Goal: Information Seeking & Learning: Learn about a topic

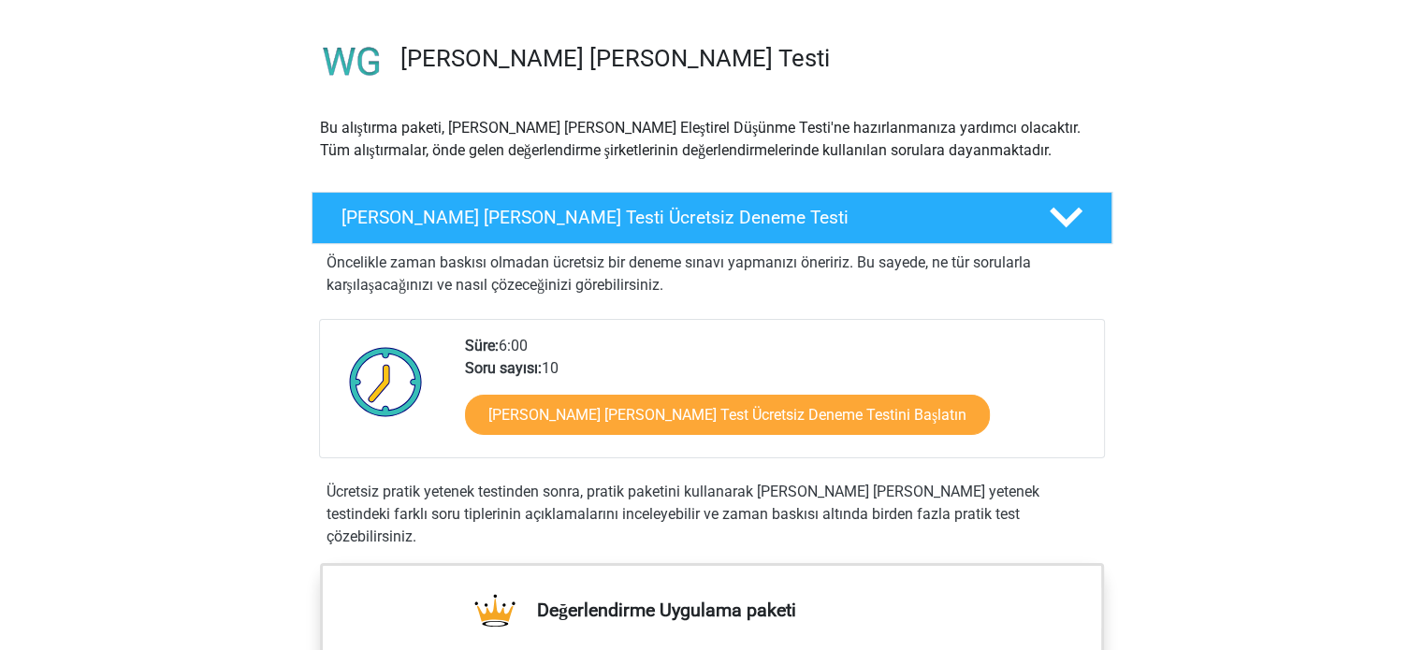
scroll to position [130, 0]
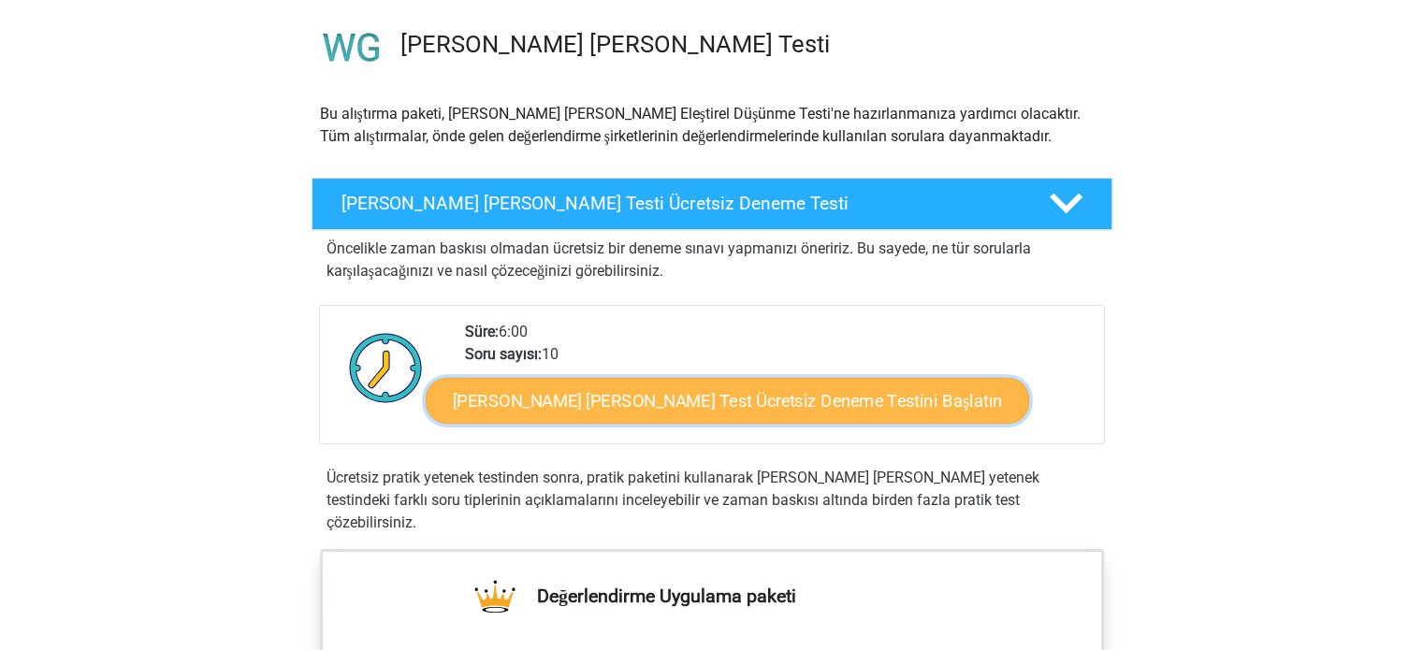
click at [599, 421] on link "Watson Glaser Test Ücretsiz Deneme Testini Başlatın" at bounding box center [727, 400] width 603 height 47
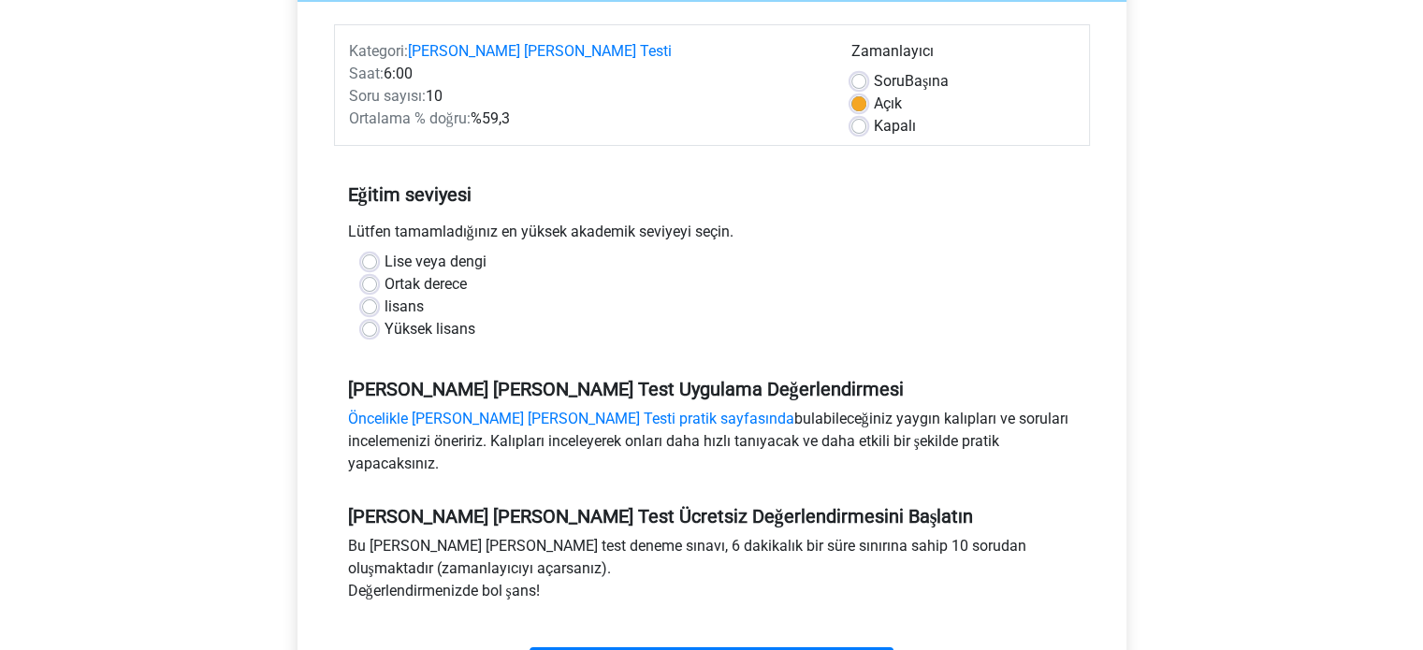
scroll to position [242, 0]
click at [419, 274] on font "Ortak derece" at bounding box center [425, 283] width 82 height 18
click at [377, 272] on input "Ortak derece" at bounding box center [369, 281] width 15 height 19
radio input "true"
click at [419, 297] on font "lisans" at bounding box center [403, 306] width 39 height 18
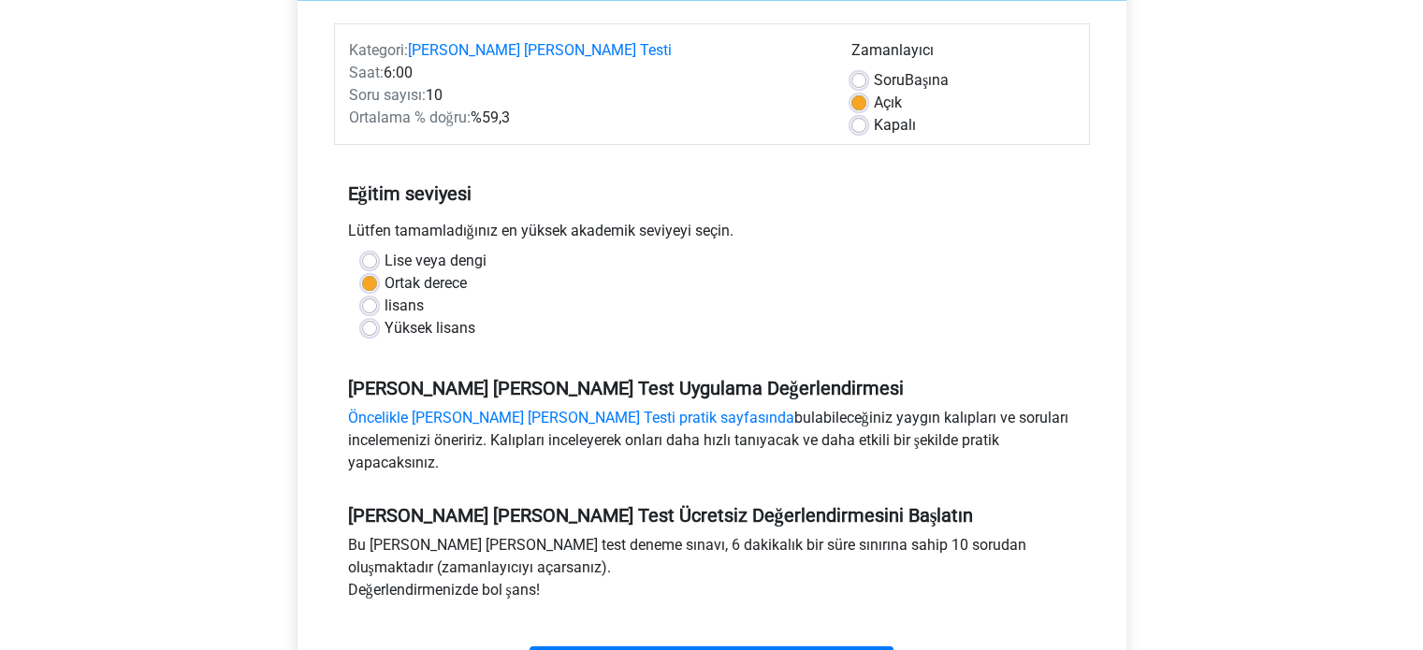
click at [377, 295] on input "lisans" at bounding box center [369, 304] width 15 height 19
radio input "true"
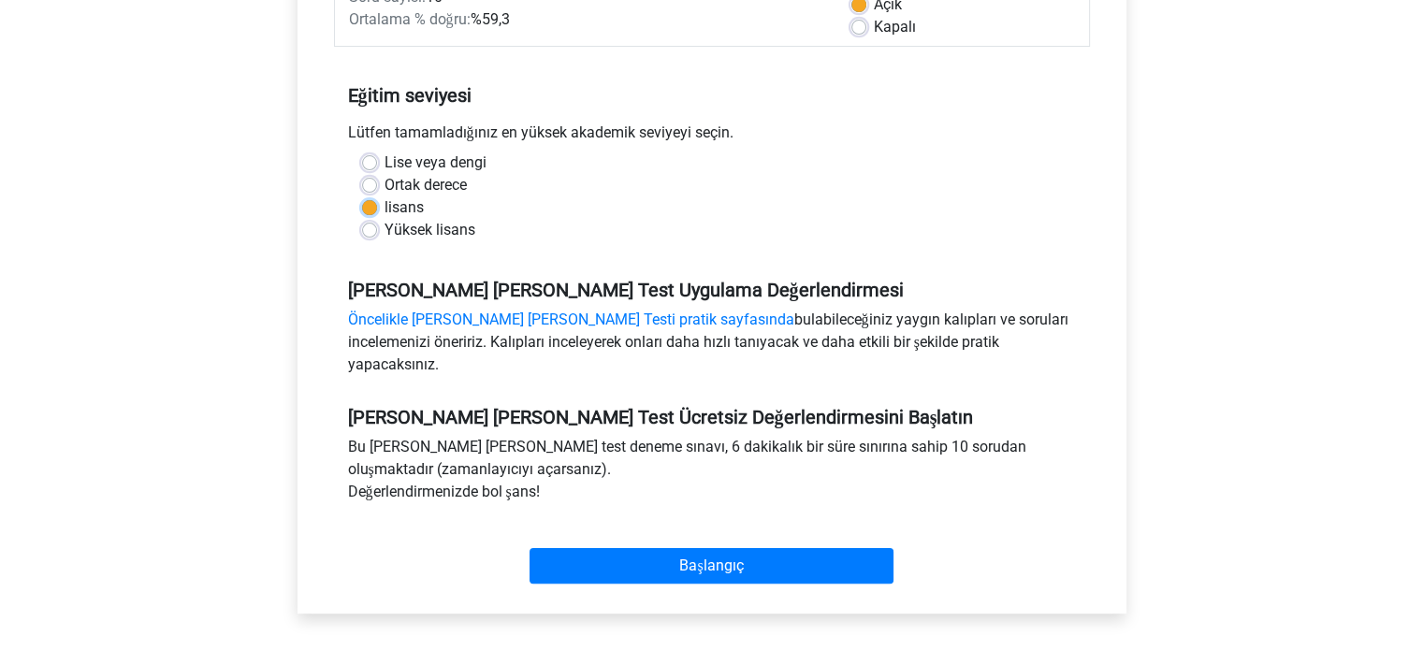
scroll to position [407, 0]
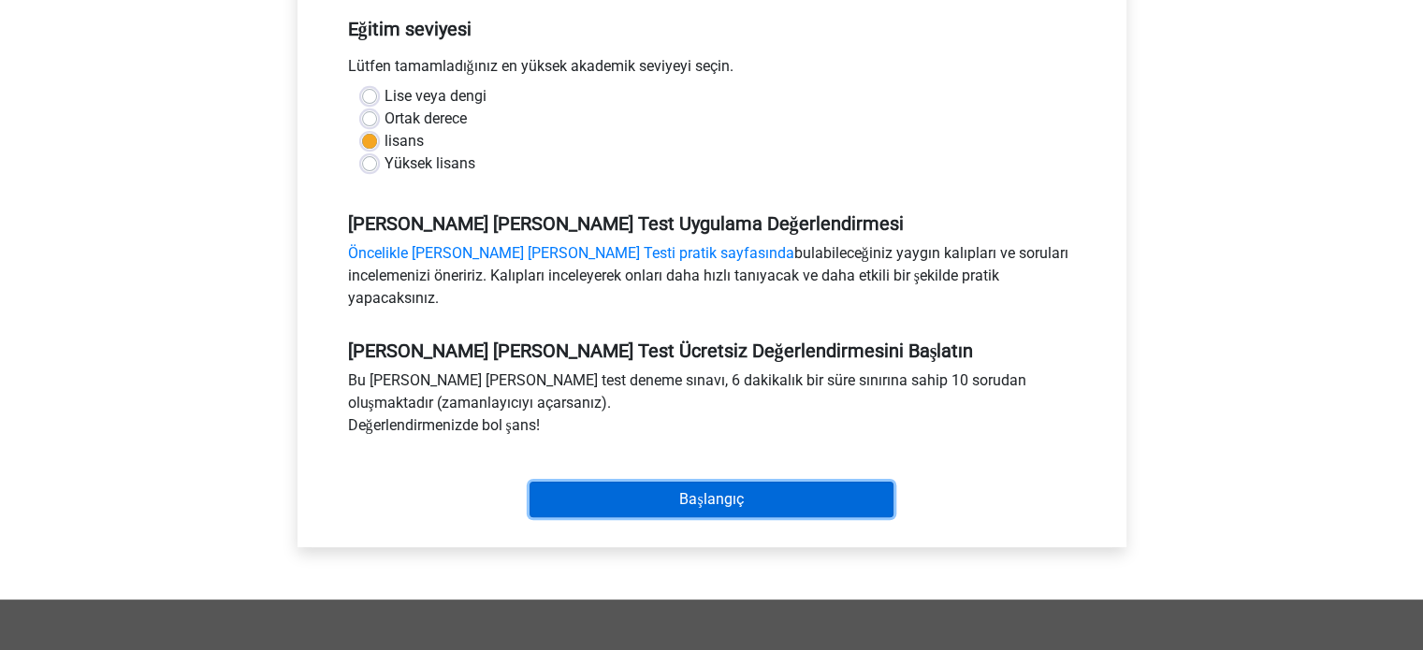
click at [571, 482] on input "Başlangıç" at bounding box center [711, 500] width 364 height 36
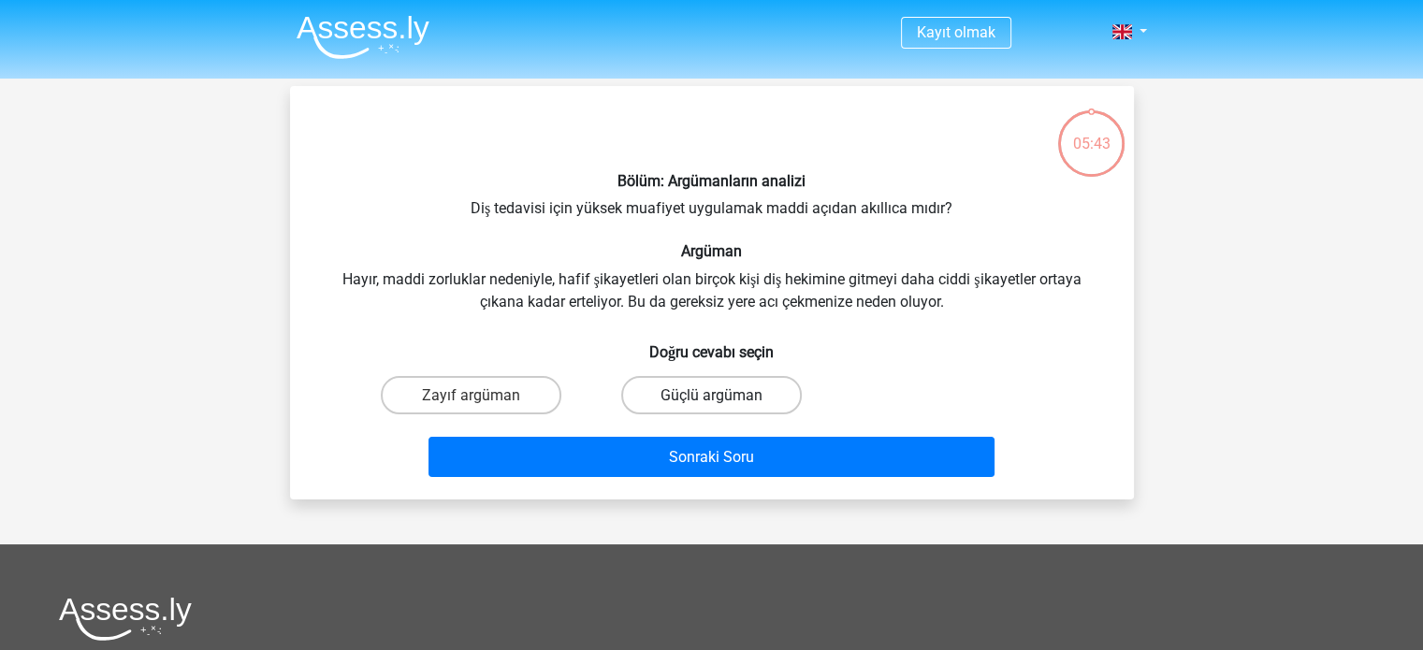
click at [693, 398] on font "Güçlü argüman" at bounding box center [711, 395] width 102 height 18
click at [711, 398] on input "Güçlü argüman" at bounding box center [717, 401] width 12 height 12
radio input "true"
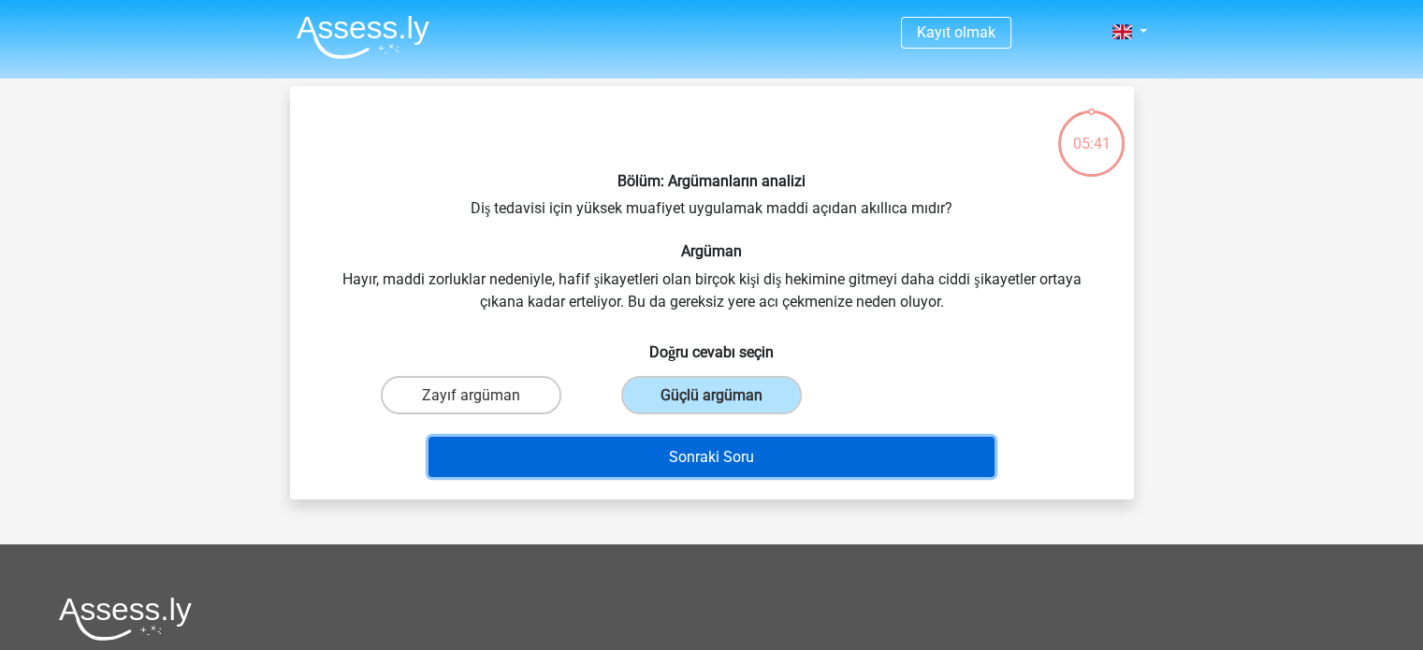
click at [701, 465] on font "Sonraki Soru" at bounding box center [711, 457] width 85 height 18
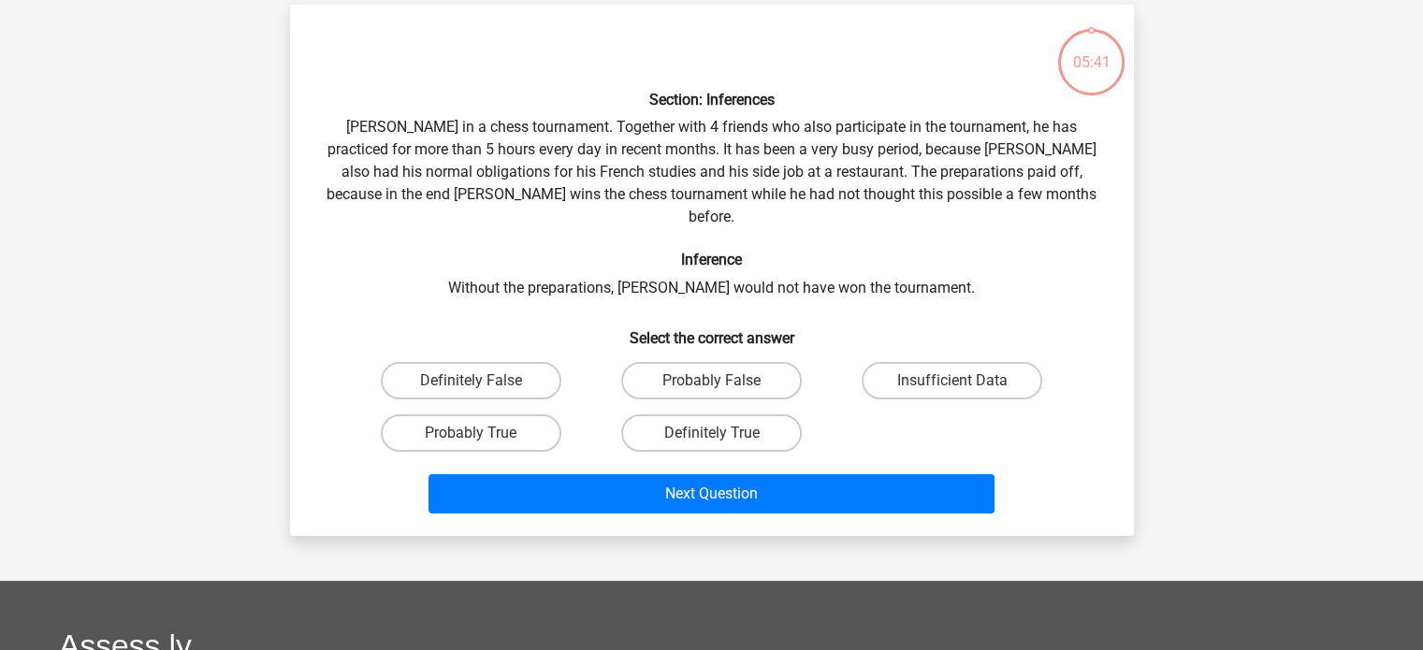
scroll to position [86, 0]
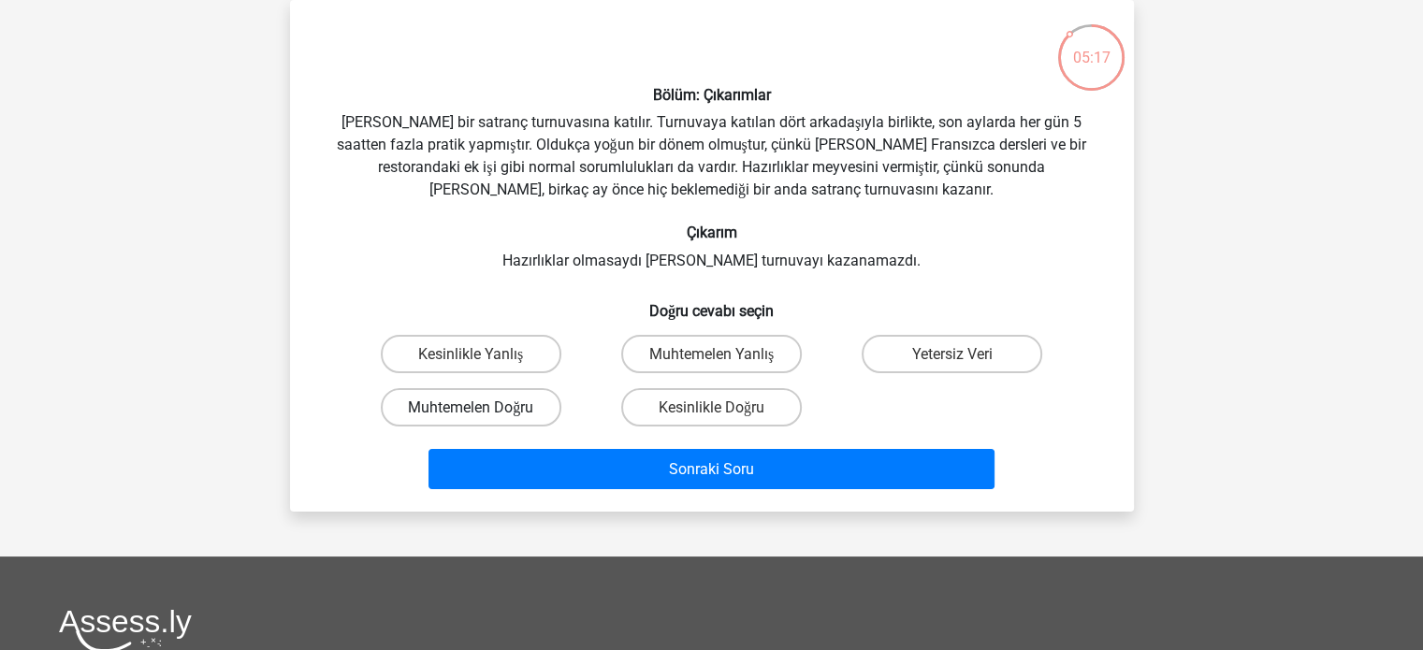
click at [493, 403] on font "Muhtemelen Doğru" at bounding box center [470, 407] width 125 height 18
click at [483, 407] on input "Muhtemelen Doğru" at bounding box center [477, 413] width 12 height 12
radio input "true"
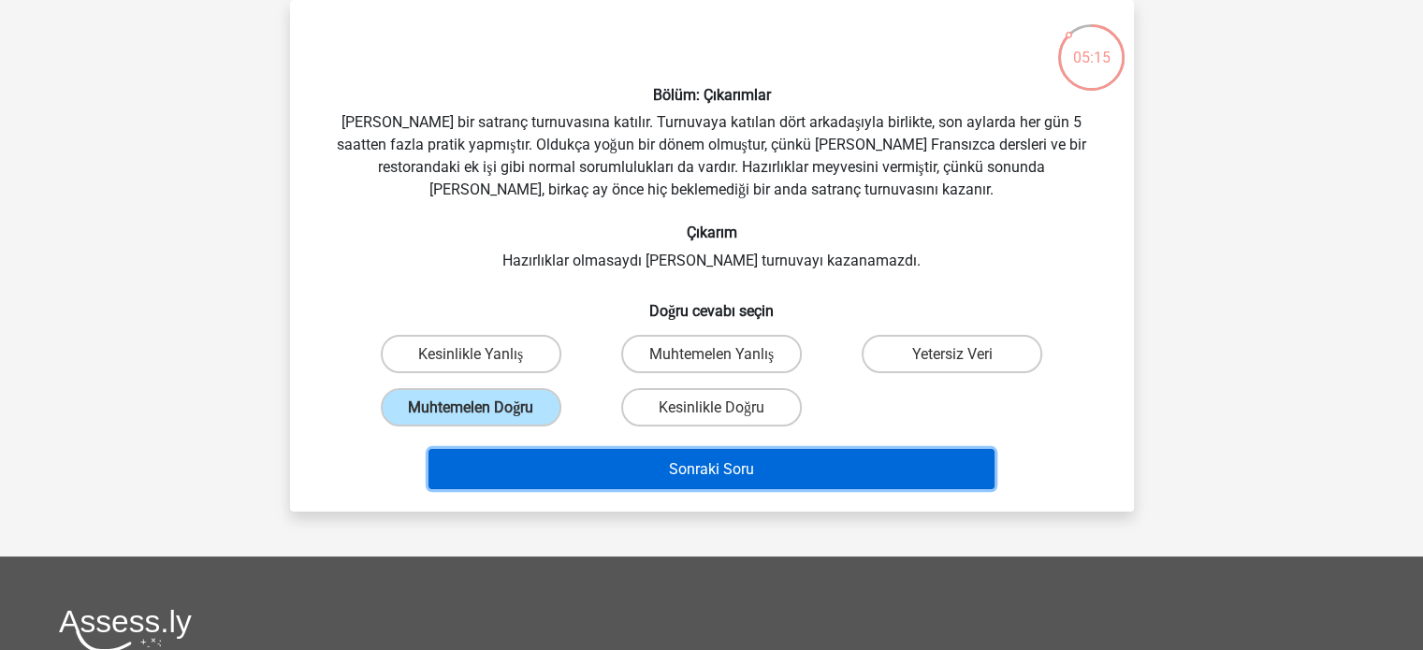
click at [666, 473] on button "Sonraki Soru" at bounding box center [711, 469] width 566 height 40
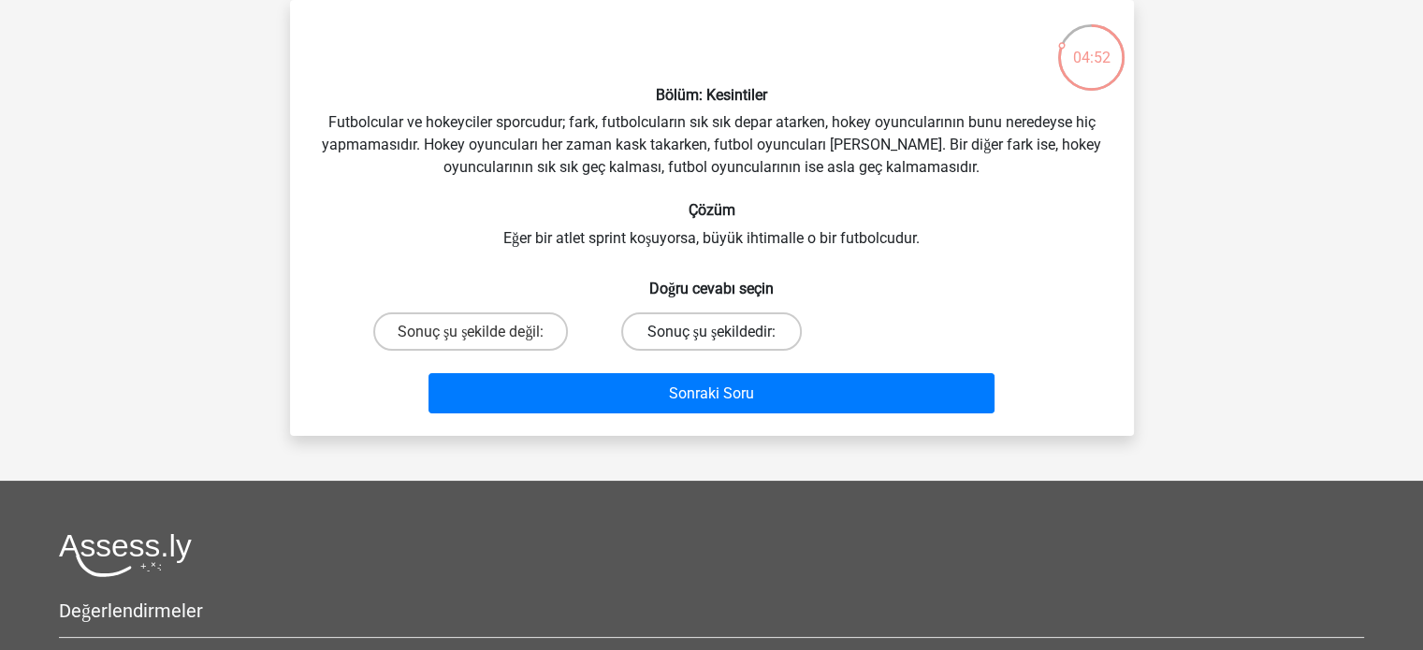
click at [688, 343] on label "Sonuç şu şekildedir:" at bounding box center [711, 331] width 181 height 38
click at [711, 343] on input "Sonuç şu şekildedir:" at bounding box center [717, 337] width 12 height 12
radio input "true"
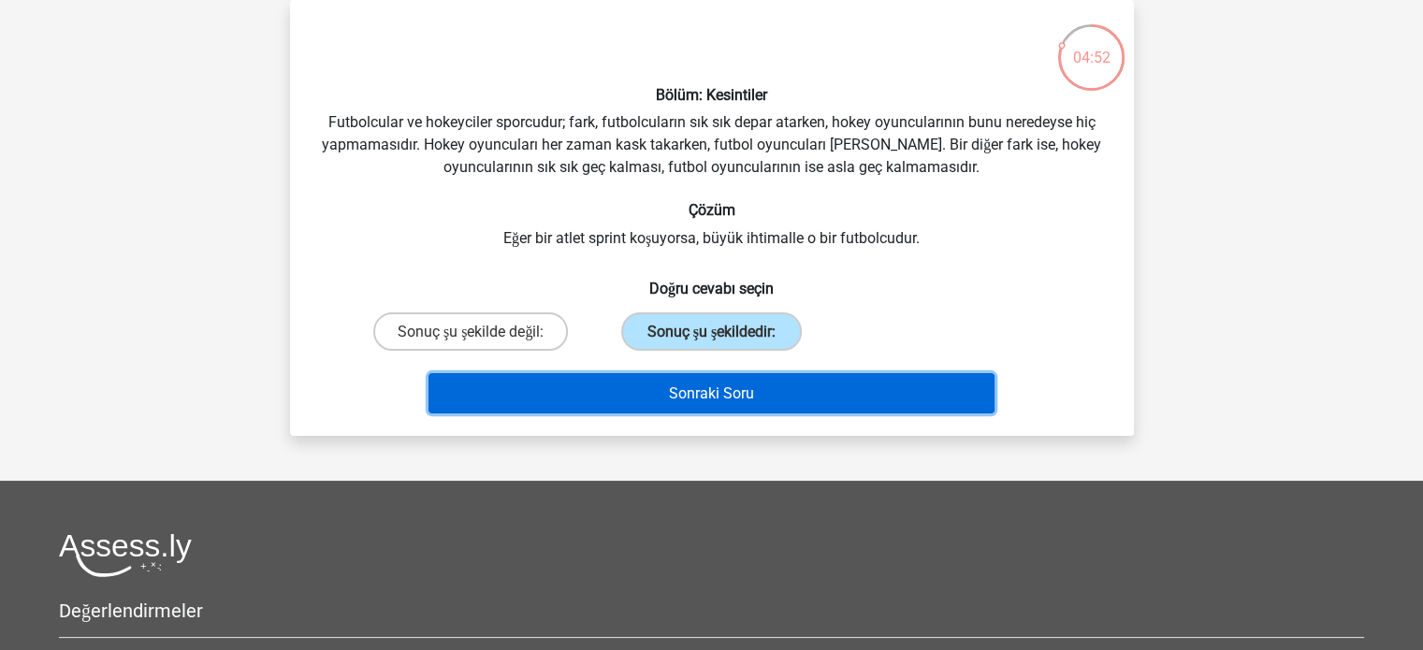
click at [685, 397] on font "Sonraki Soru" at bounding box center [711, 393] width 85 height 18
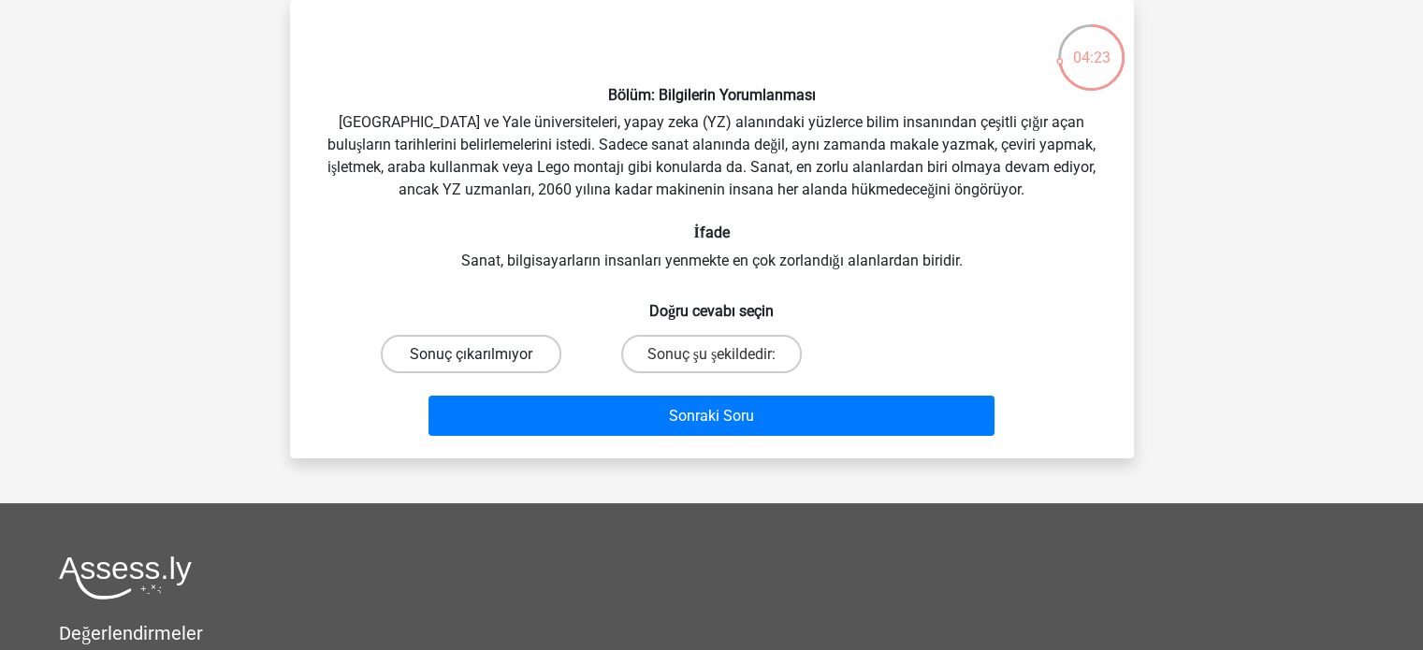
click at [504, 362] on font "Sonuç çıkarılmıyor" at bounding box center [471, 354] width 123 height 18
click at [483, 362] on input "Sonuç çıkarılmıyor" at bounding box center [477, 360] width 12 height 12
radio input "true"
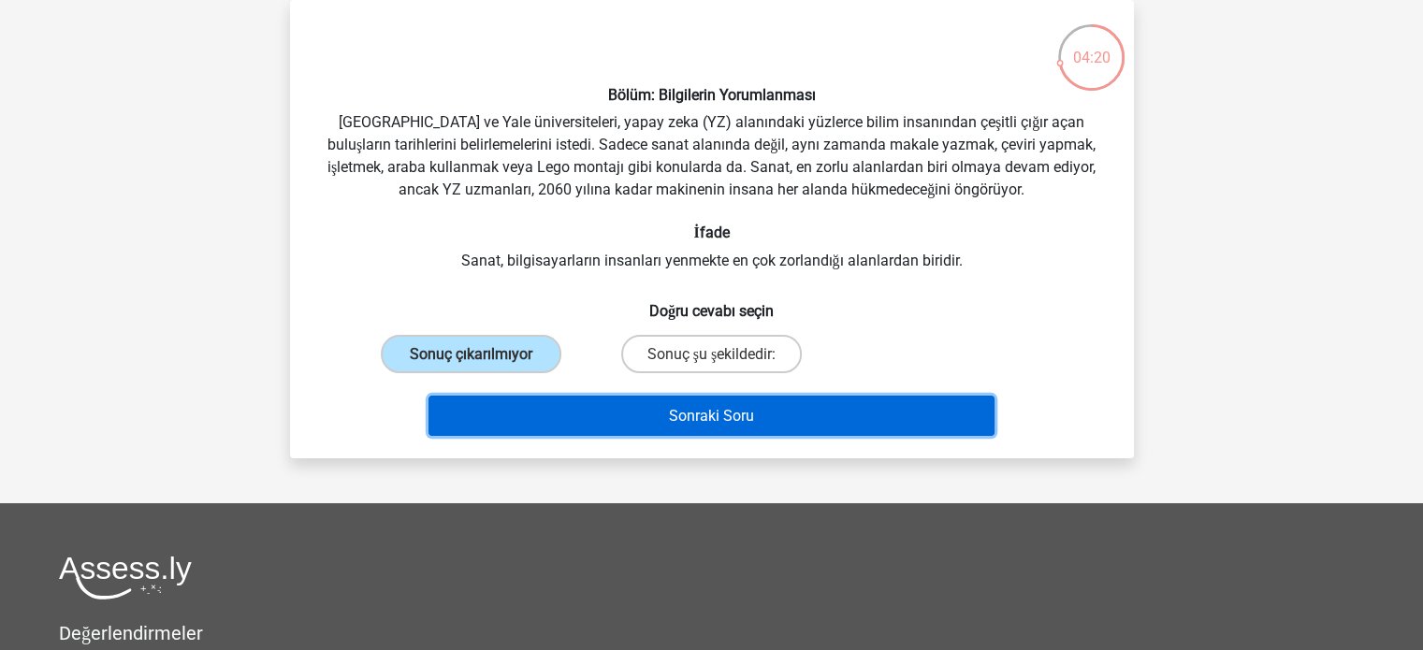
click at [584, 414] on button "Sonraki Soru" at bounding box center [711, 416] width 566 height 40
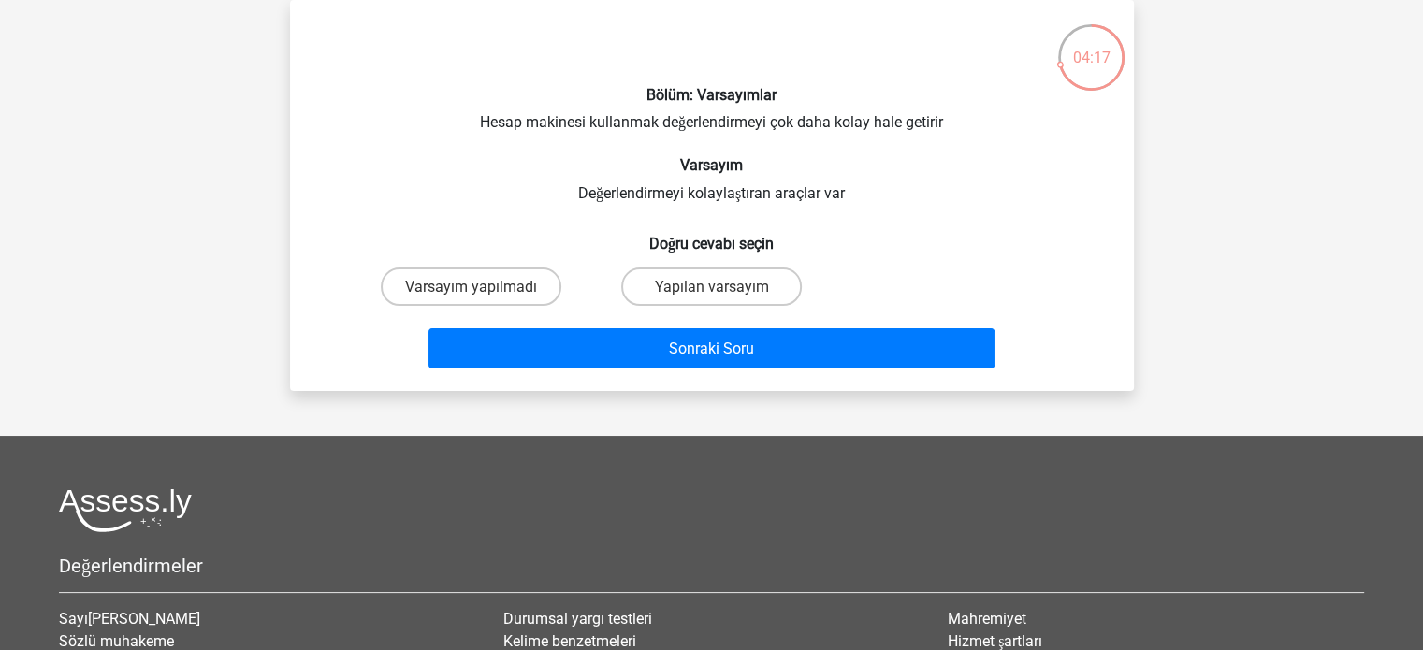
scroll to position [0, 0]
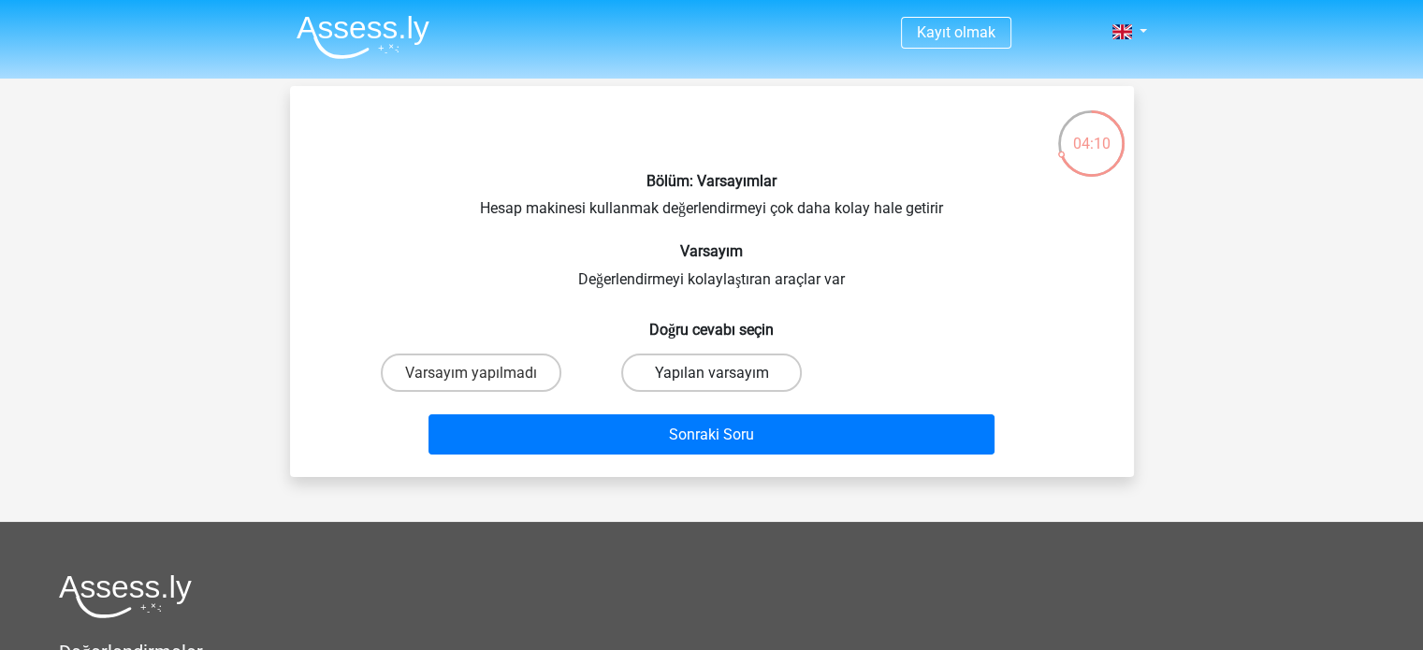
click at [709, 369] on font "Yapılan varsayım" at bounding box center [711, 373] width 114 height 18
click at [711, 372] on input "Yapılan varsayım" at bounding box center [717, 378] width 12 height 12
radio input "true"
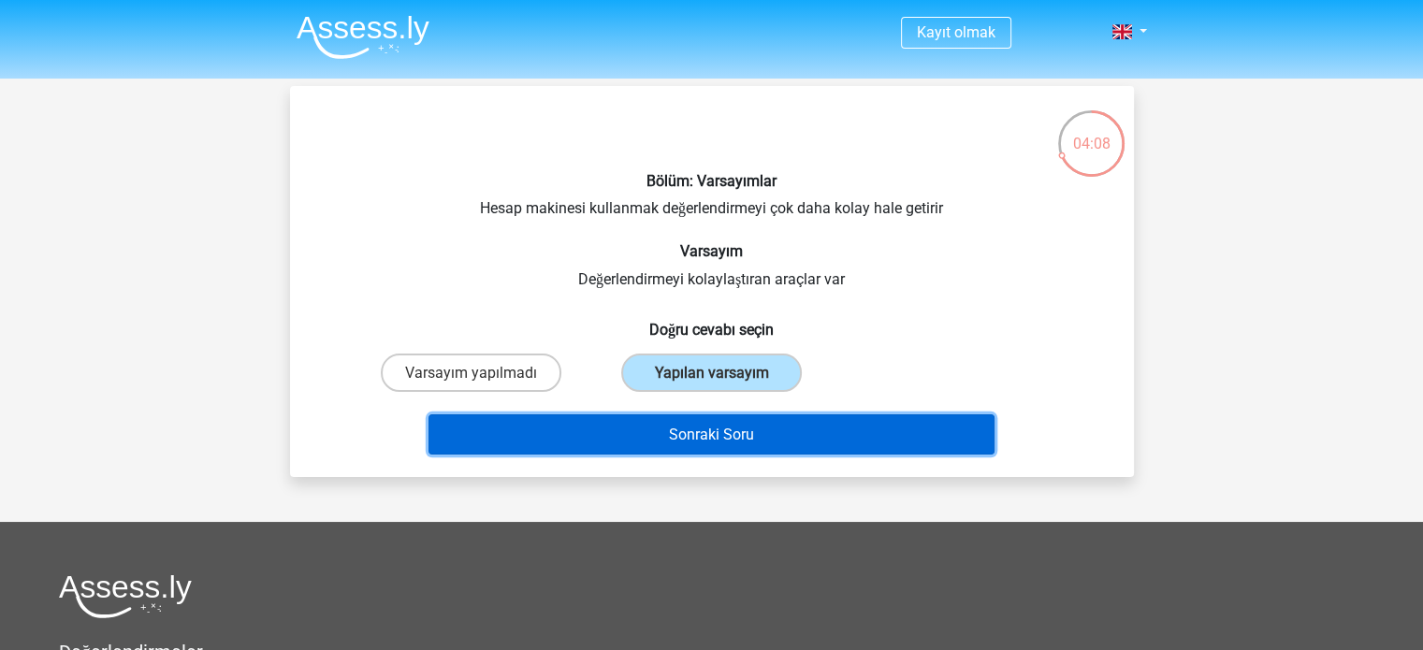
drag, startPoint x: 716, startPoint y: 429, endPoint x: 762, endPoint y: 590, distance: 167.6
click at [762, 590] on div "Kayıt olmak Hollandaca İngilizce" at bounding box center [711, 508] width 1423 height 1016
click at [616, 442] on button "Sonraki Soru" at bounding box center [711, 434] width 566 height 40
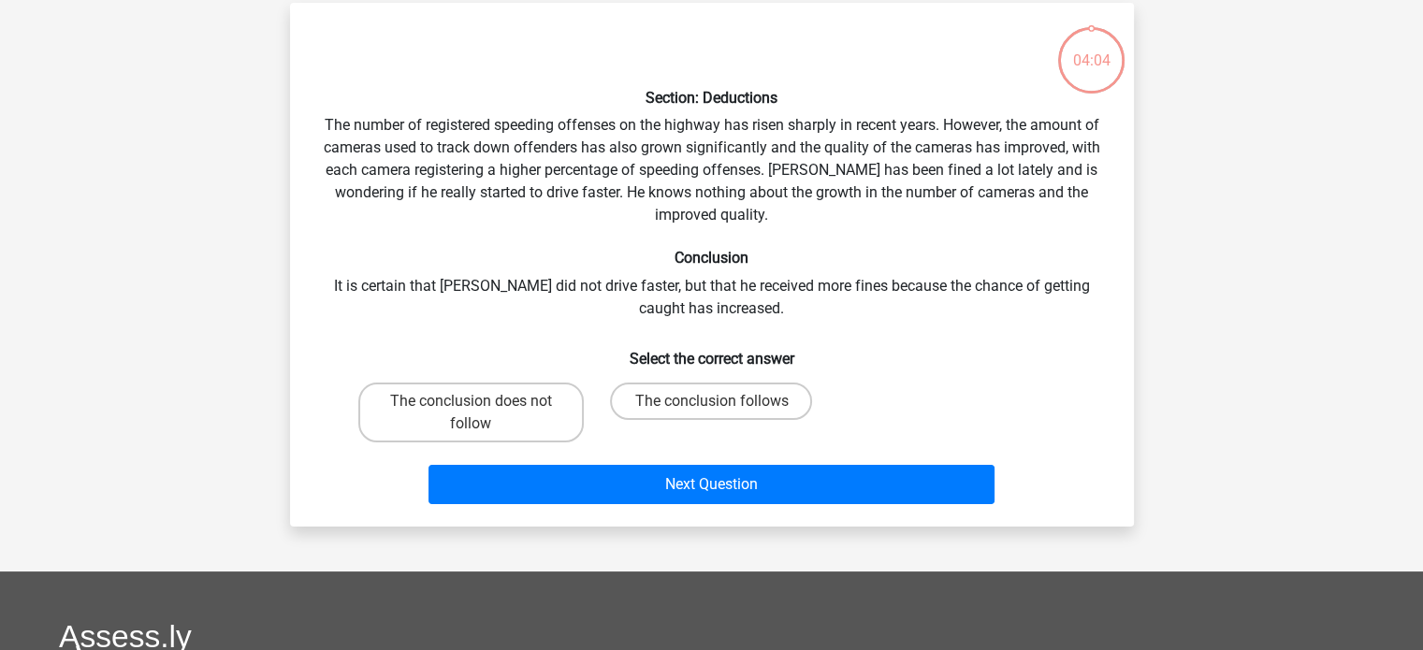
scroll to position [86, 0]
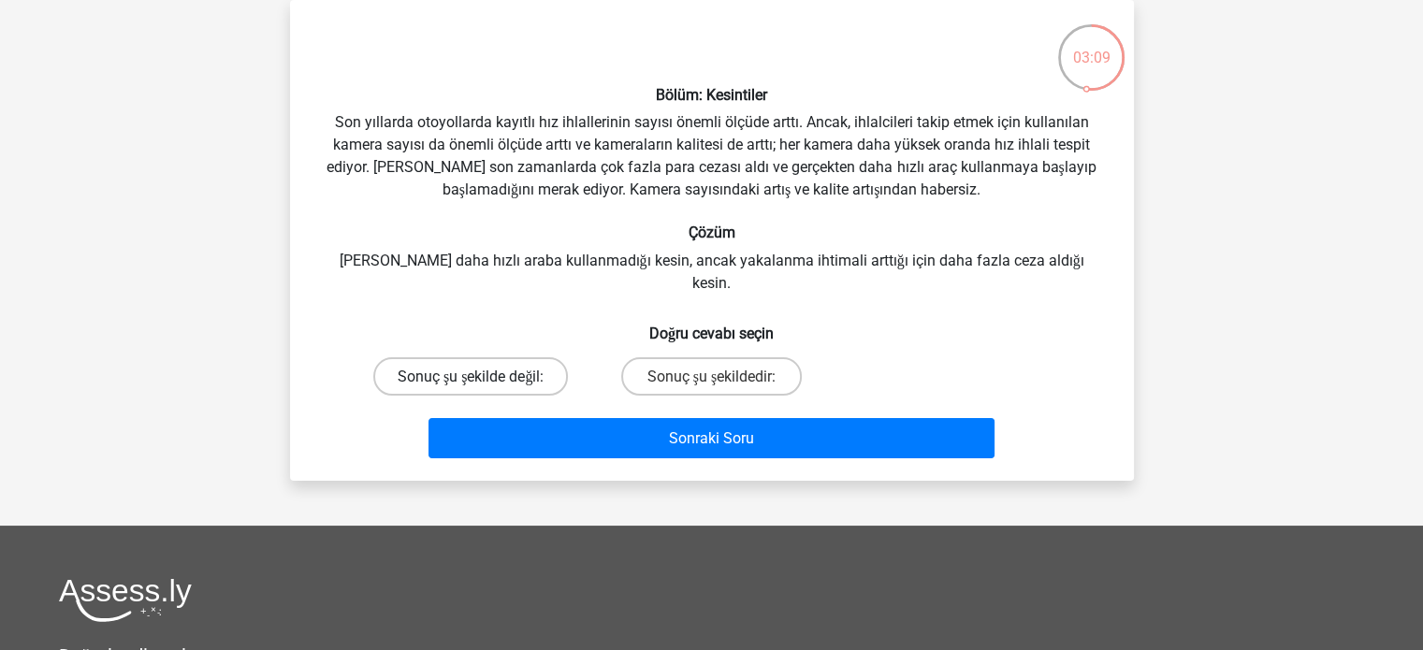
click at [554, 358] on label "Sonuç şu şekilde değil:" at bounding box center [470, 376] width 195 height 38
click at [483, 376] on input "Sonuç şu şekilde değil:" at bounding box center [477, 382] width 12 height 12
radio input "true"
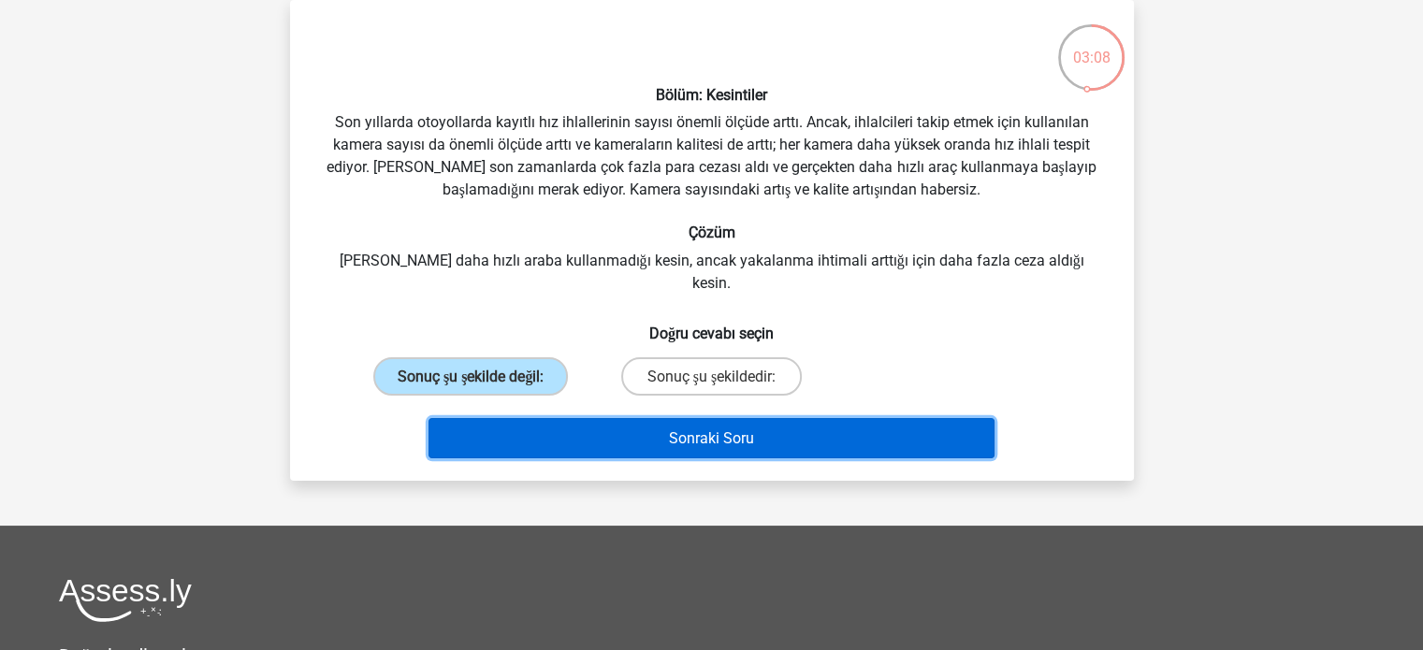
click at [598, 421] on button "Sonraki Soru" at bounding box center [711, 438] width 566 height 40
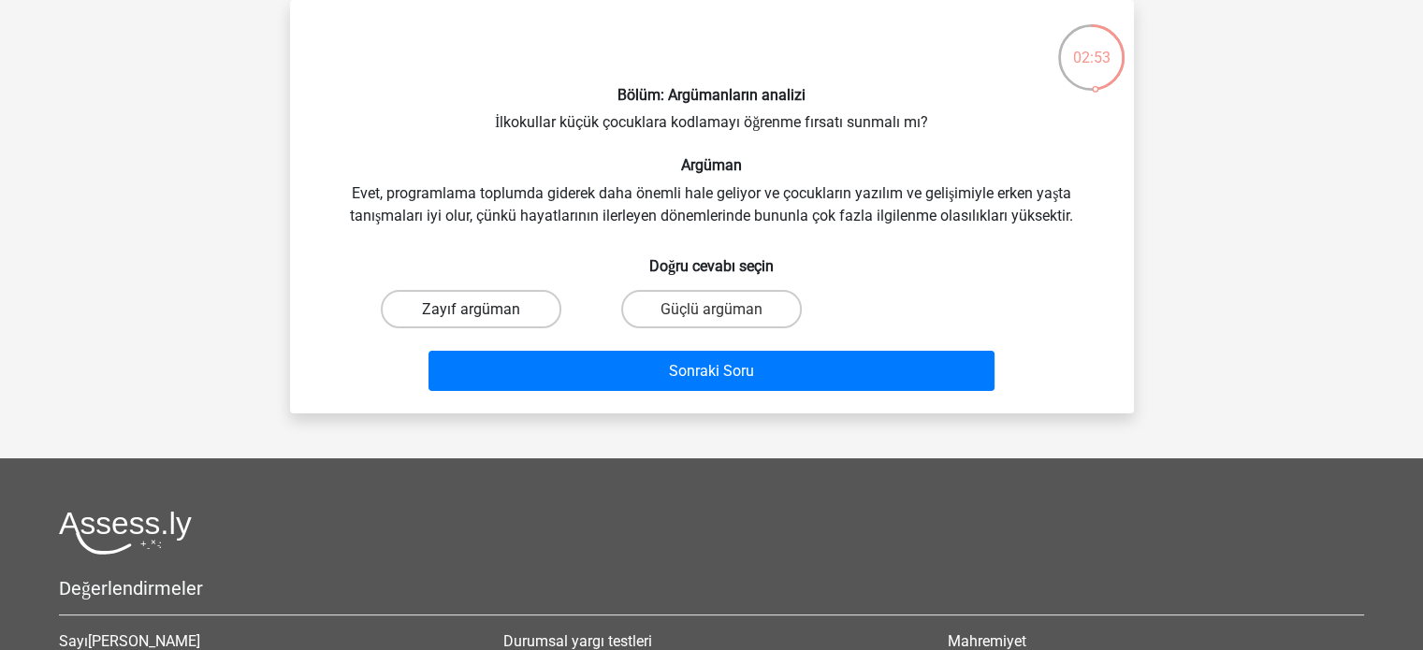
click at [490, 310] on font "Zayıf argüman" at bounding box center [471, 309] width 98 height 18
click at [483, 310] on input "Zayıf argüman" at bounding box center [477, 315] width 12 height 12
radio input "true"
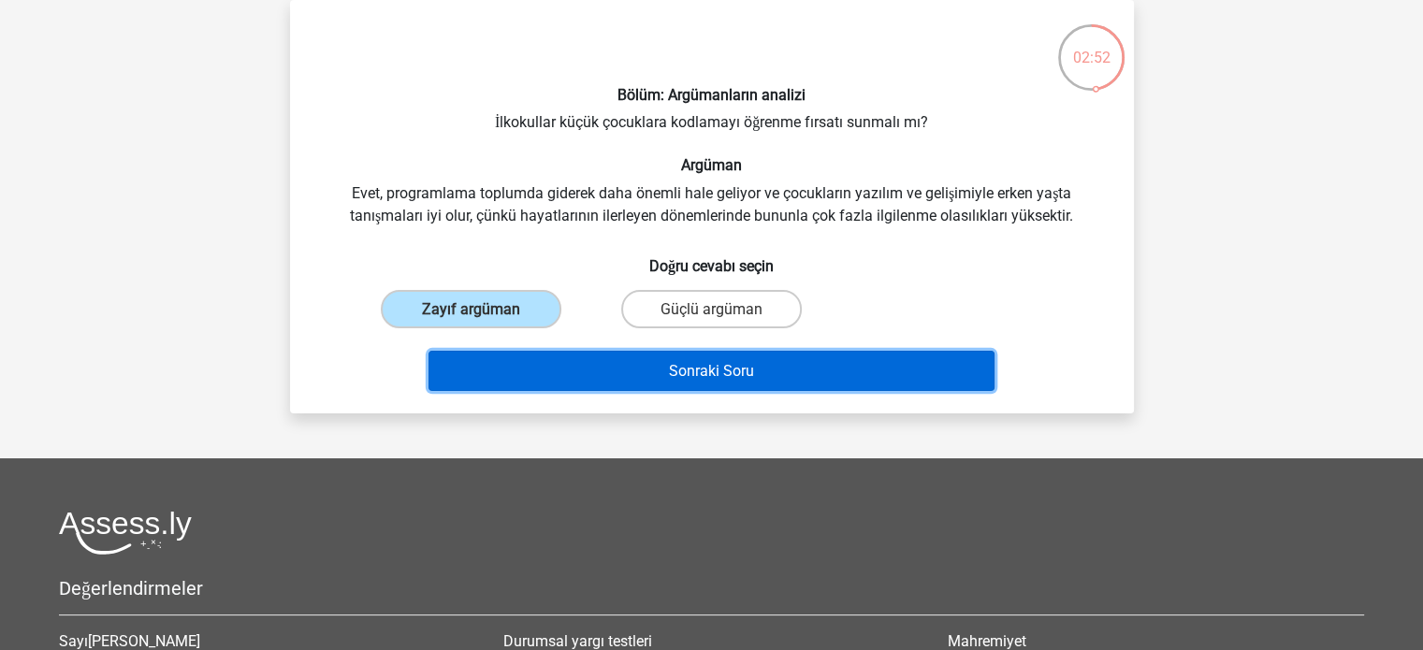
click at [570, 369] on button "Sonraki Soru" at bounding box center [711, 371] width 566 height 40
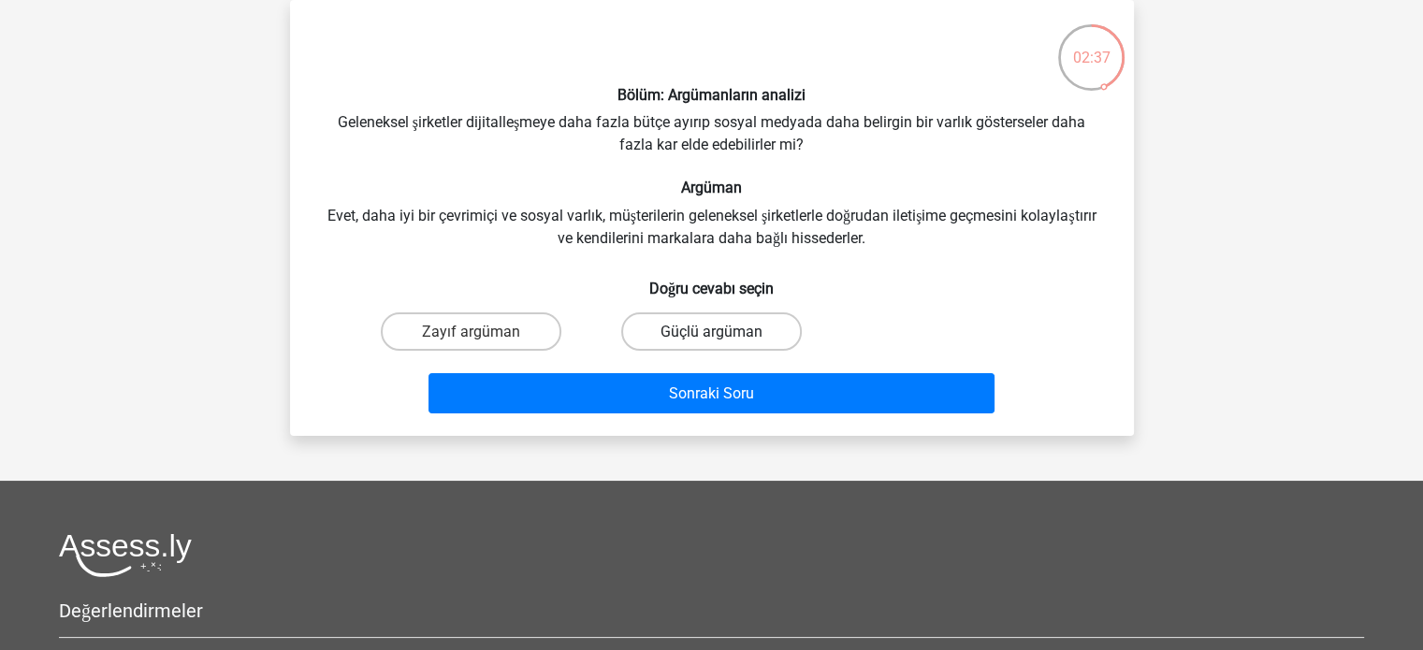
click at [674, 345] on label "Güçlü argüman" at bounding box center [711, 331] width 181 height 38
click at [711, 343] on input "Güçlü argüman" at bounding box center [717, 337] width 12 height 12
radio input "true"
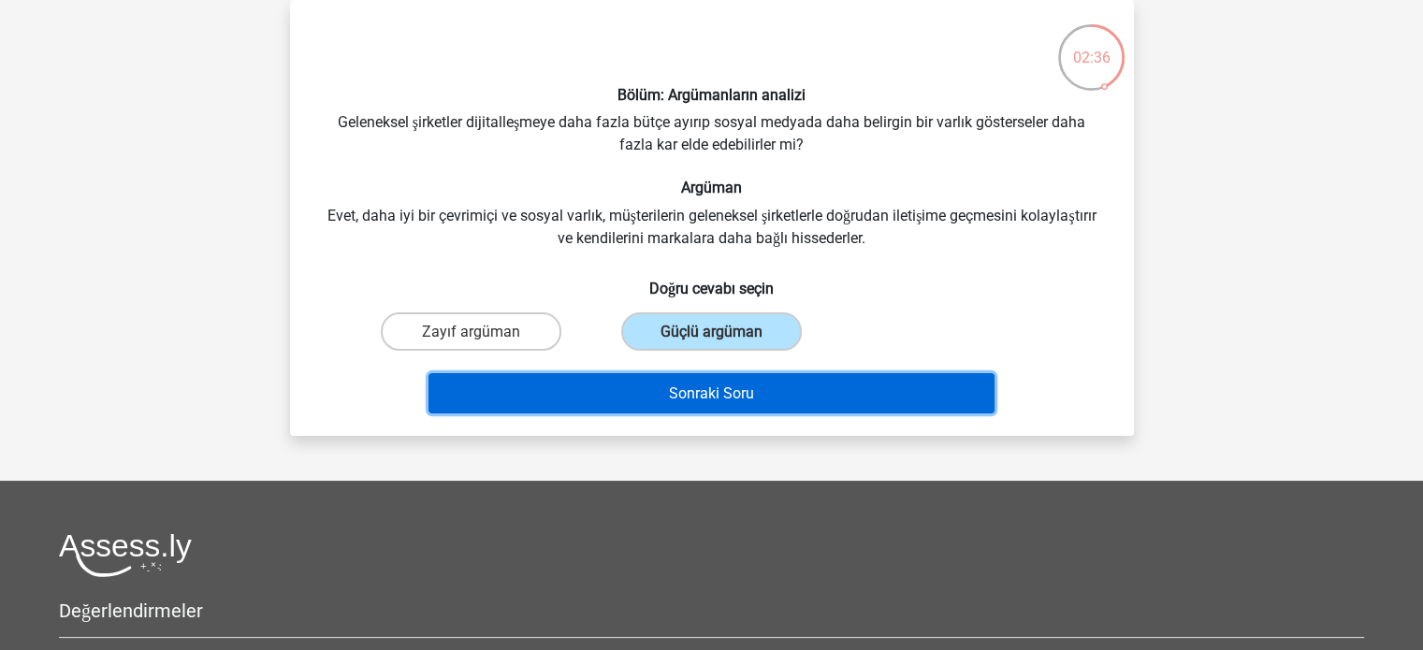
click at [678, 398] on font "Sonraki Soru" at bounding box center [711, 393] width 85 height 18
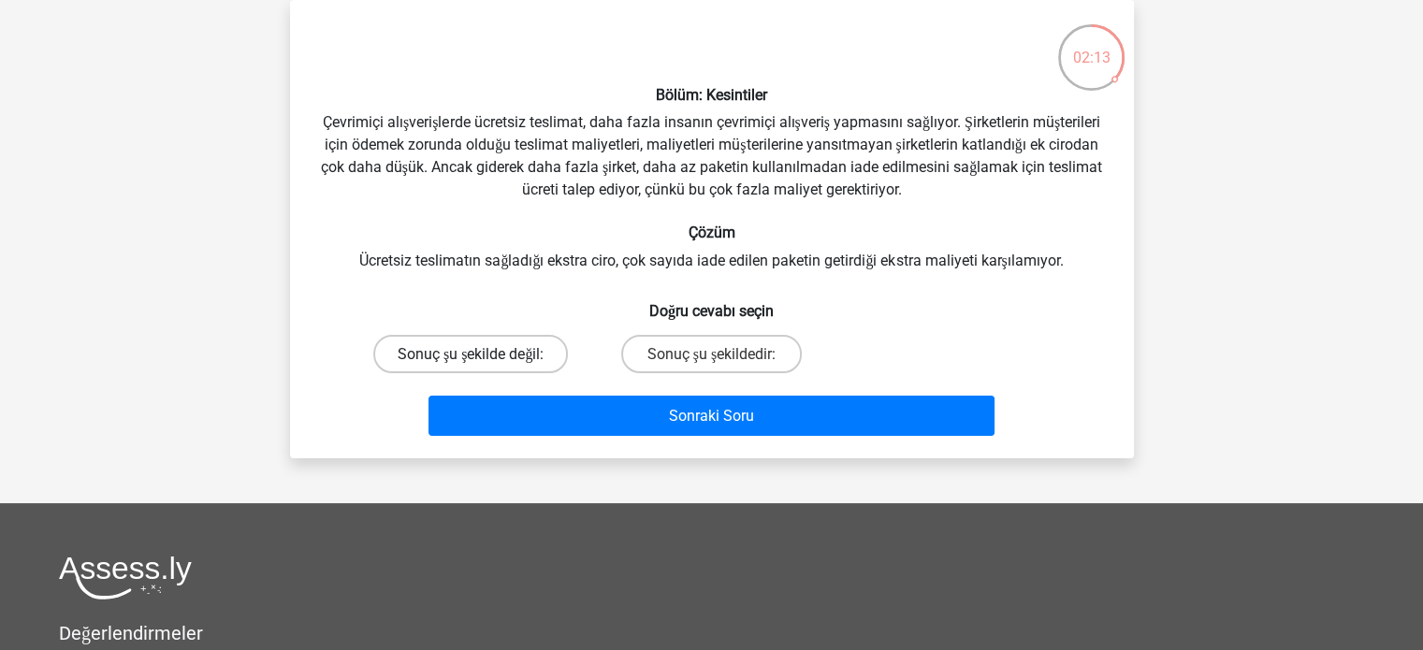
click at [521, 347] on font "Sonuç şu şekilde değil:" at bounding box center [471, 354] width 146 height 18
click at [483, 354] on input "Sonuç şu şekilde değil:" at bounding box center [477, 360] width 12 height 12
radio input "true"
click at [576, 439] on div "Sonraki Soru" at bounding box center [712, 420] width 722 height 48
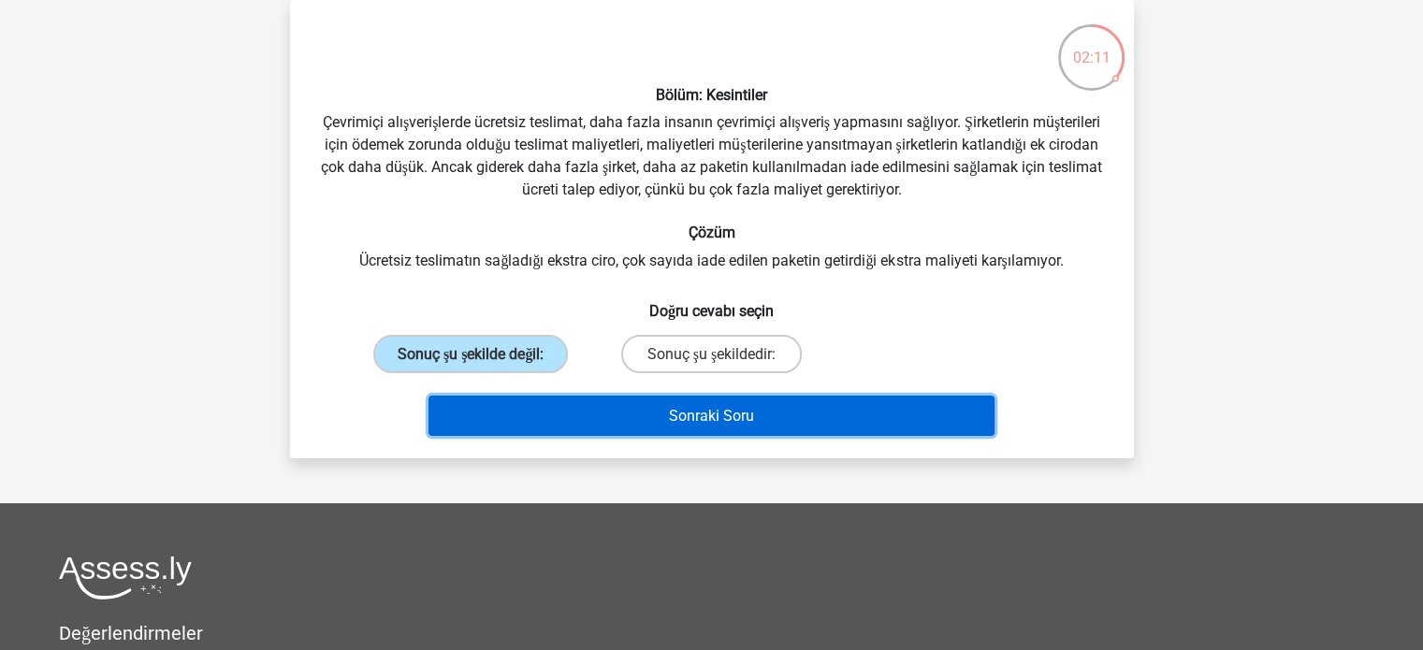
click at [587, 419] on button "Sonraki Soru" at bounding box center [711, 416] width 566 height 40
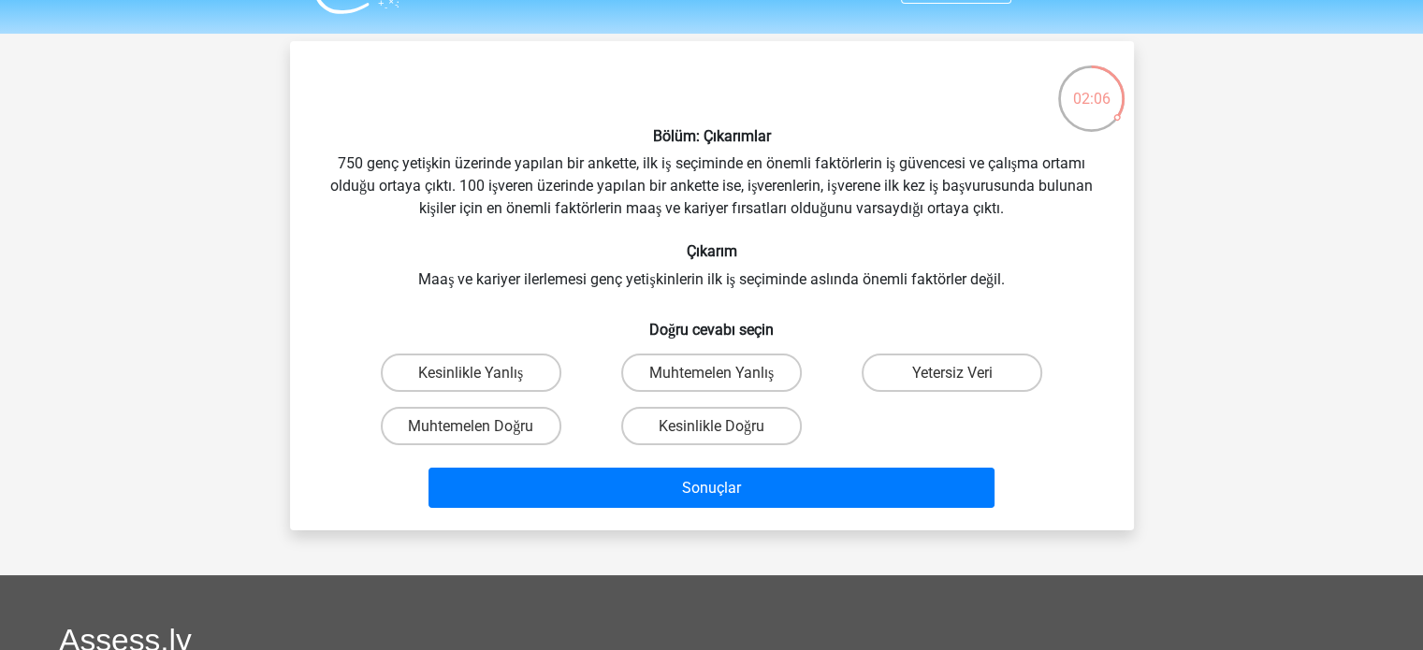
scroll to position [44, 0]
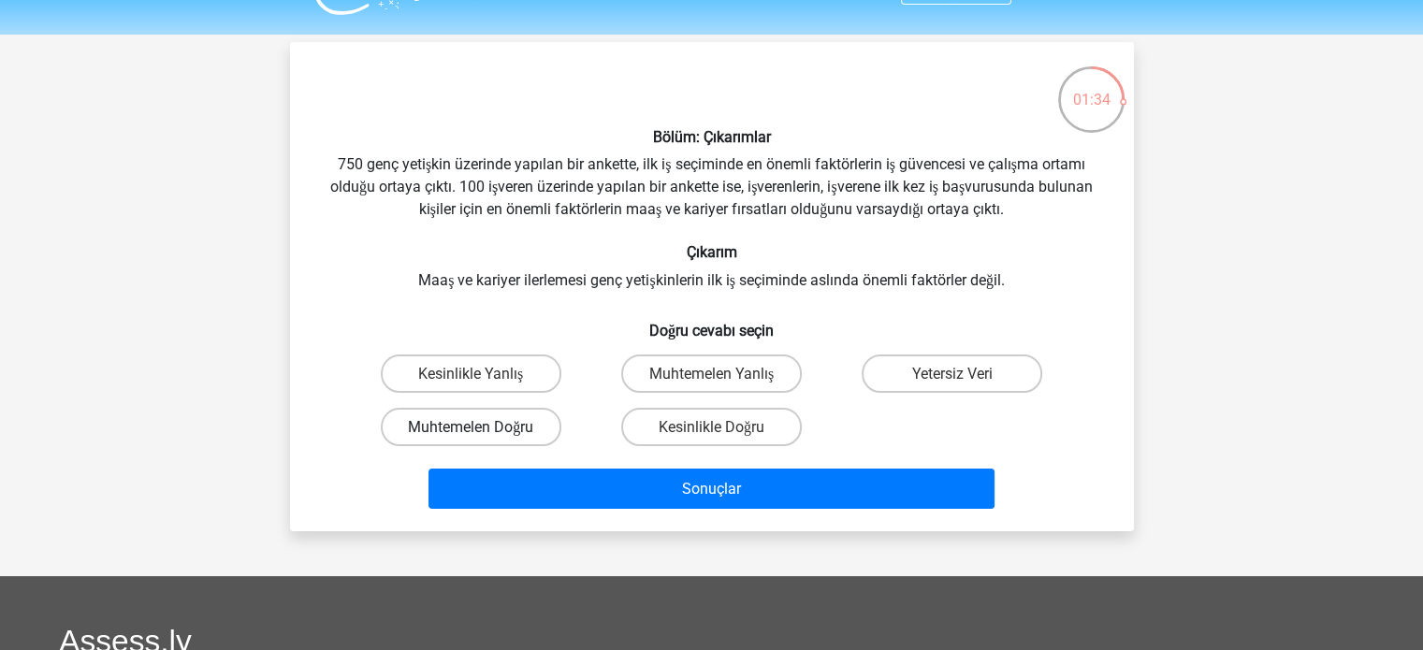
click at [499, 423] on font "Muhtemelen Doğru" at bounding box center [470, 427] width 125 height 18
click at [483, 427] on input "Muhtemelen Doğru" at bounding box center [477, 433] width 12 height 12
radio input "true"
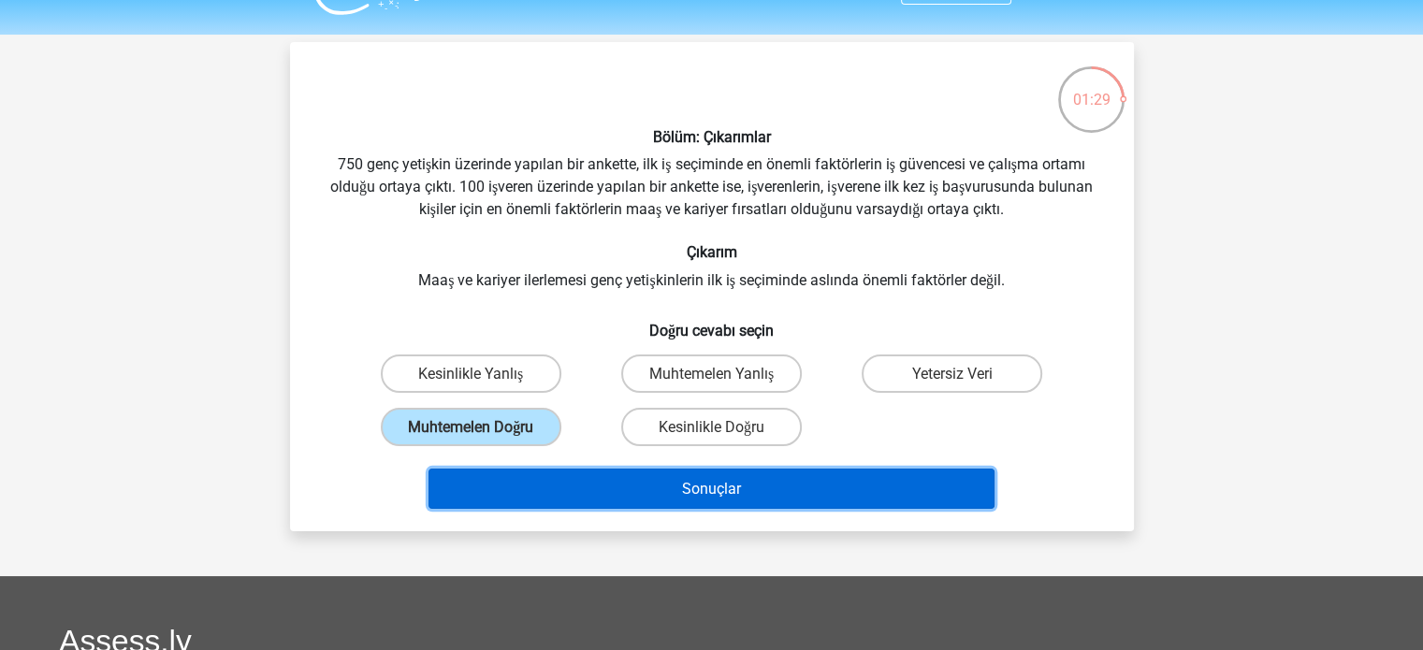
click at [655, 505] on button "Sonuçlar" at bounding box center [711, 489] width 566 height 40
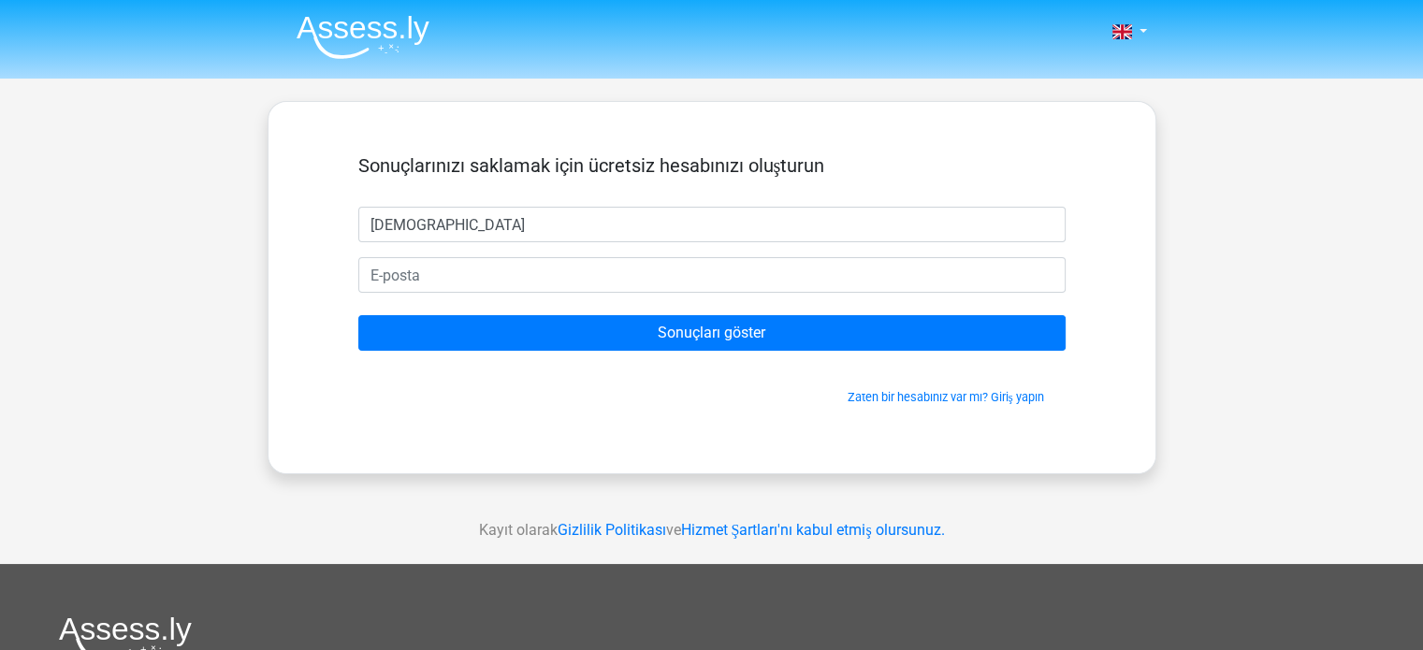
type input "ldmldd"
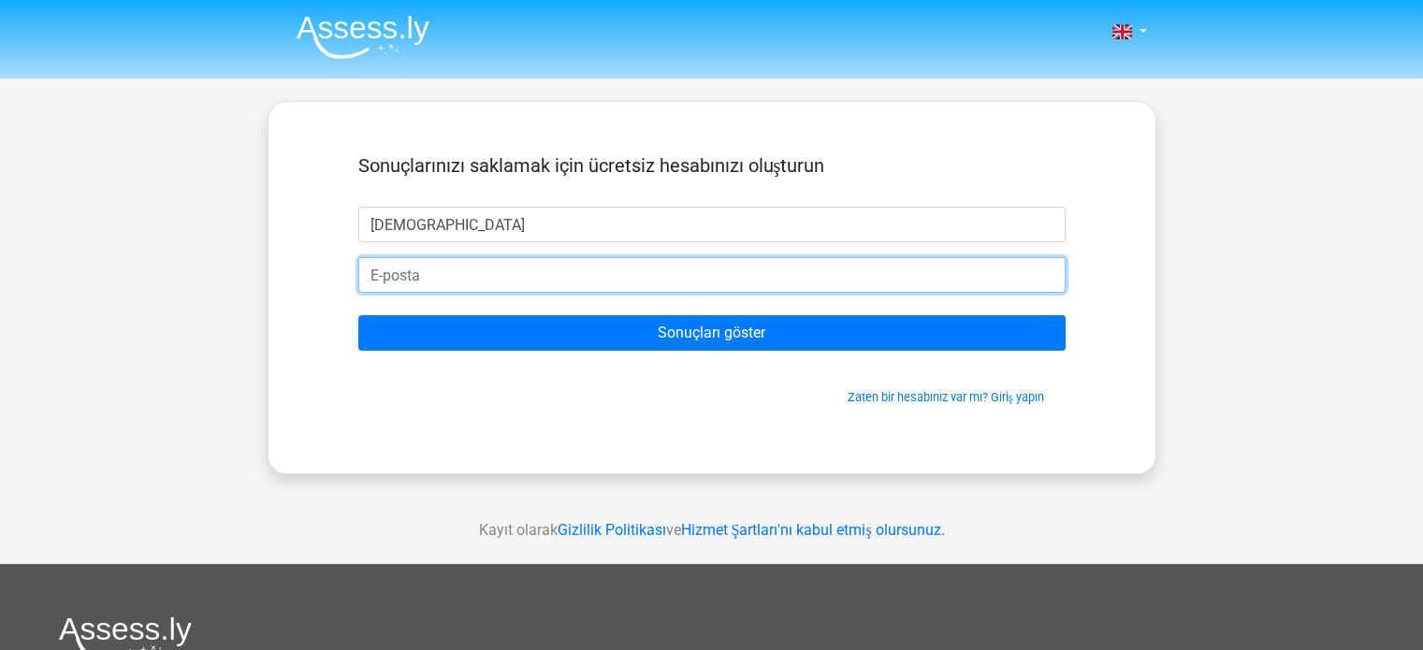
click at [565, 288] on input "email" at bounding box center [711, 275] width 707 height 36
type input "uykucucivik438@gmail.com"
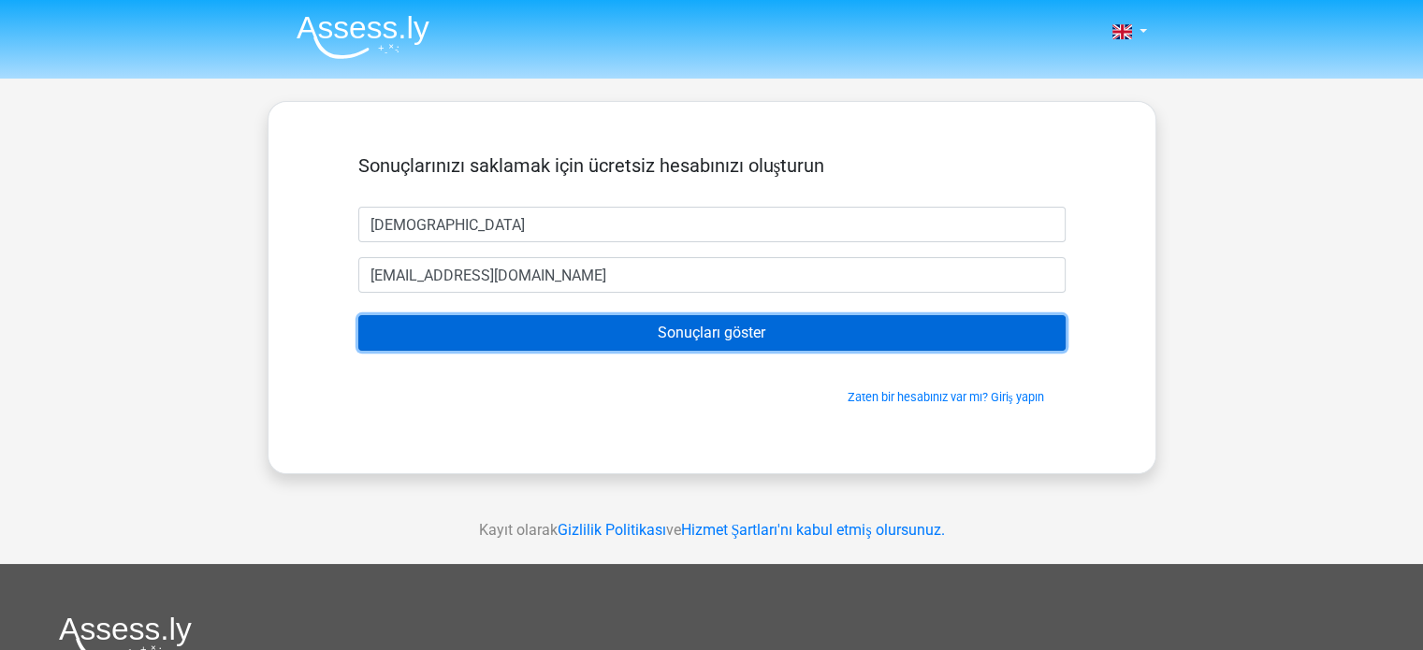
click at [584, 337] on input "Sonuçları göster" at bounding box center [711, 333] width 707 height 36
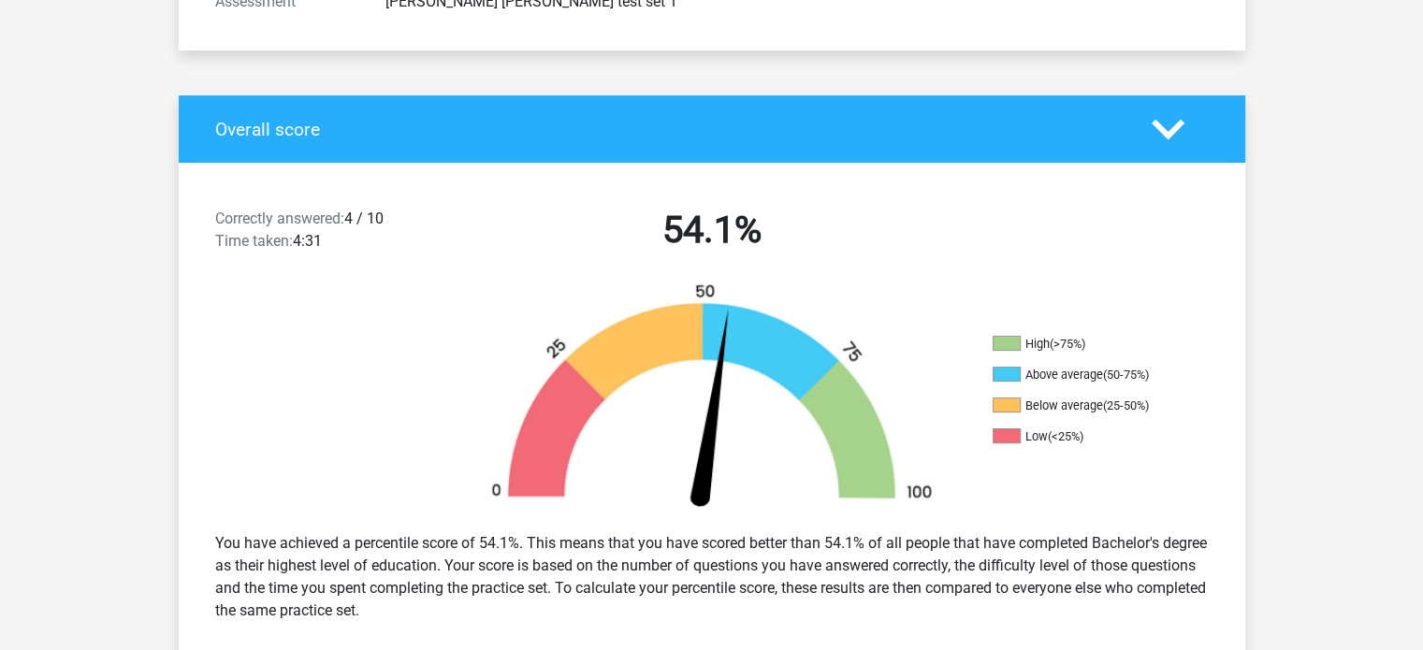
scroll to position [311, 0]
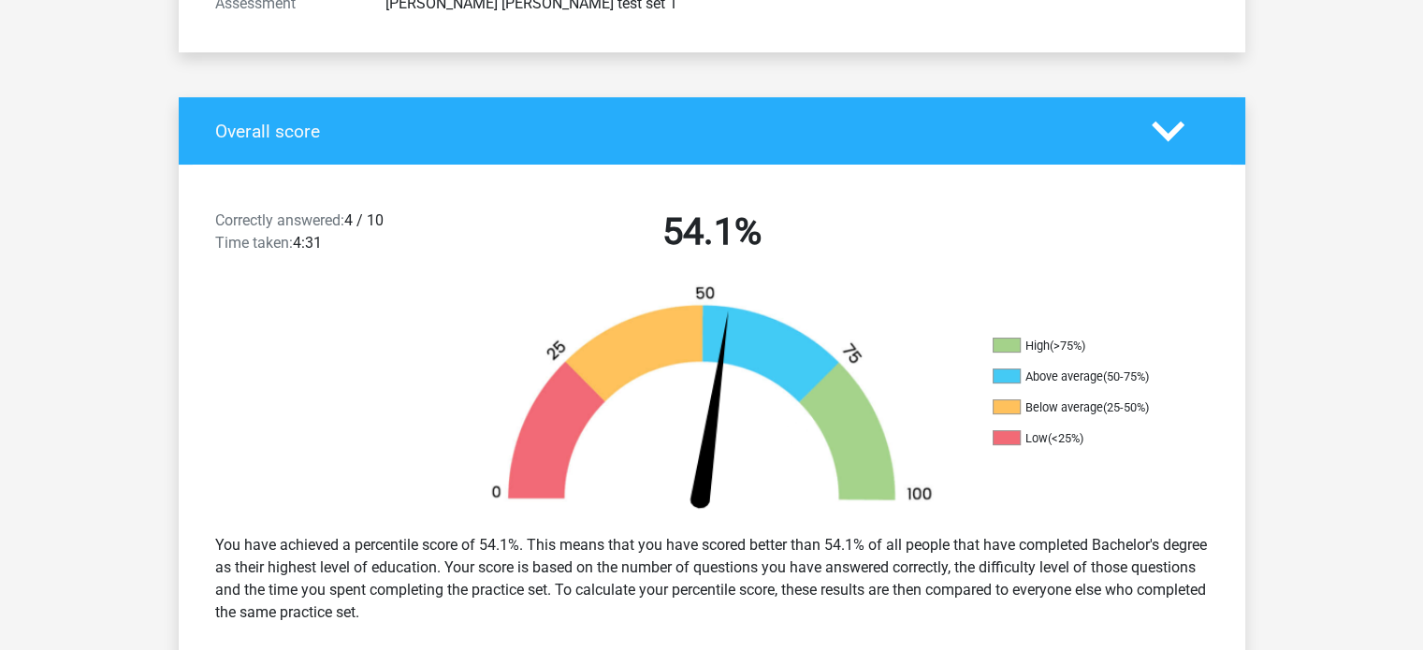
click at [388, 384] on div at bounding box center [312, 401] width 267 height 235
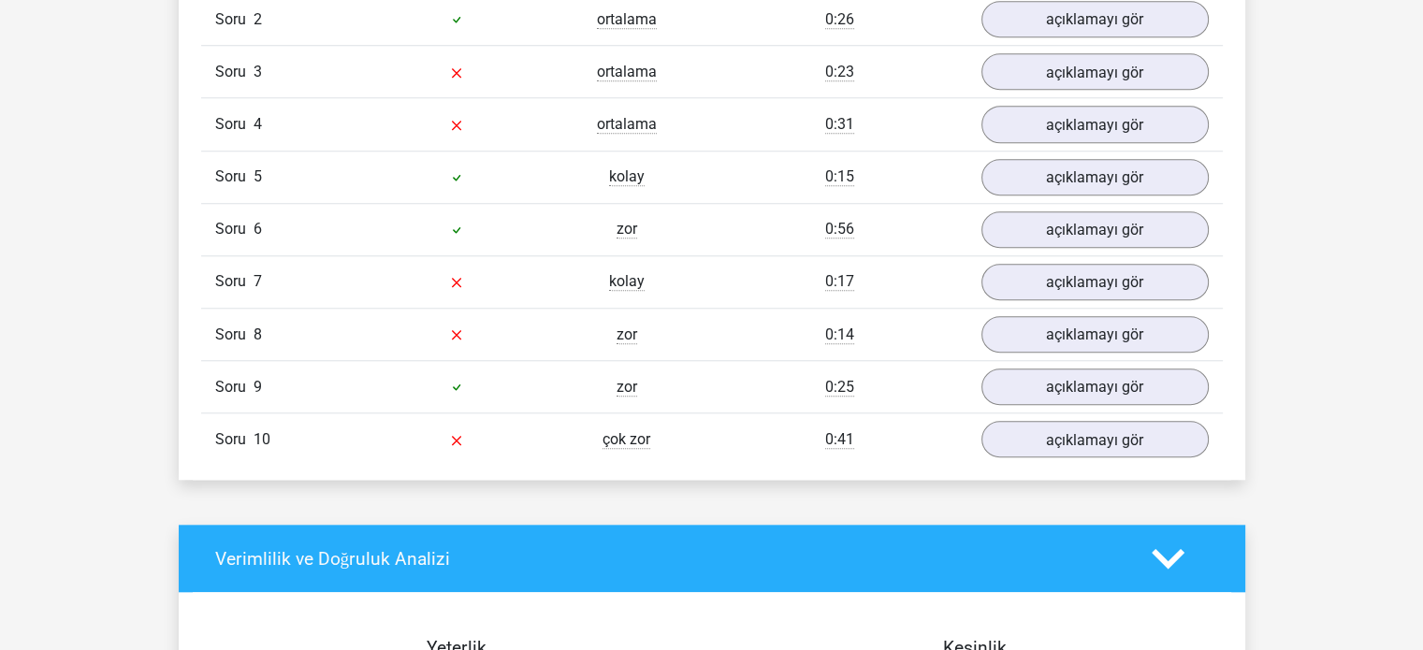
scroll to position [1624, 0]
click at [1042, 396] on font "açıklamayı gör" at bounding box center [1094, 387] width 112 height 21
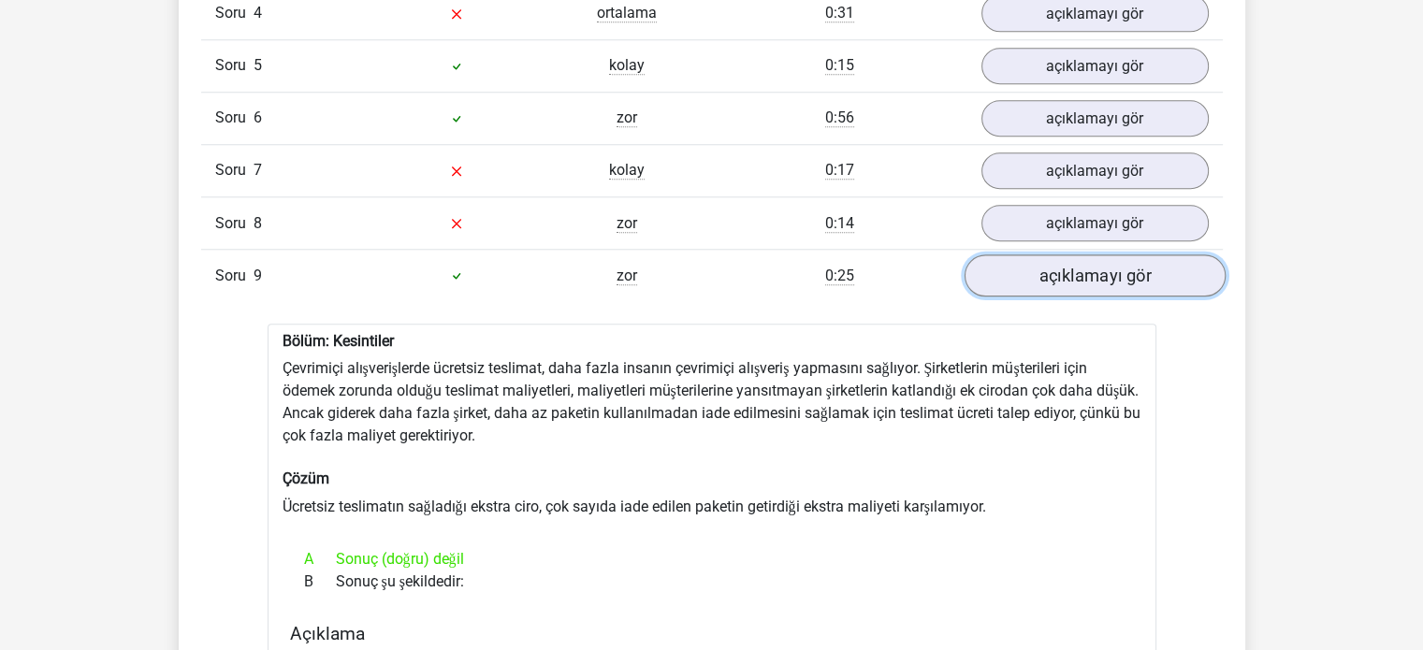
scroll to position [1736, 0]
click at [1078, 285] on font "açıklamayı gör" at bounding box center [1094, 275] width 112 height 21
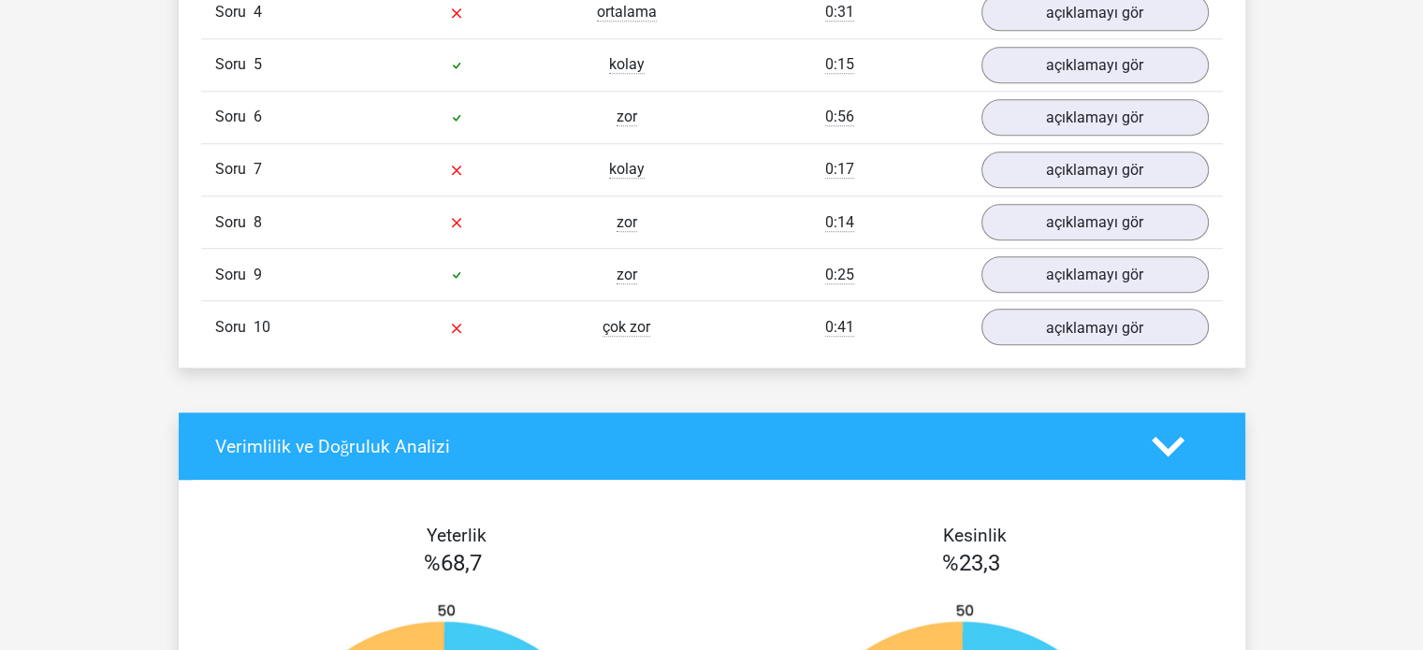
click at [1081, 367] on div "Bu bölümde tüm soruların cevaplarını ve açıklamalarını bulabilirsiniz. Ayrıca, …" at bounding box center [712, 37] width 1038 height 659
click at [1066, 348] on link "açıklamayı gör" at bounding box center [1093, 327] width 261 height 42
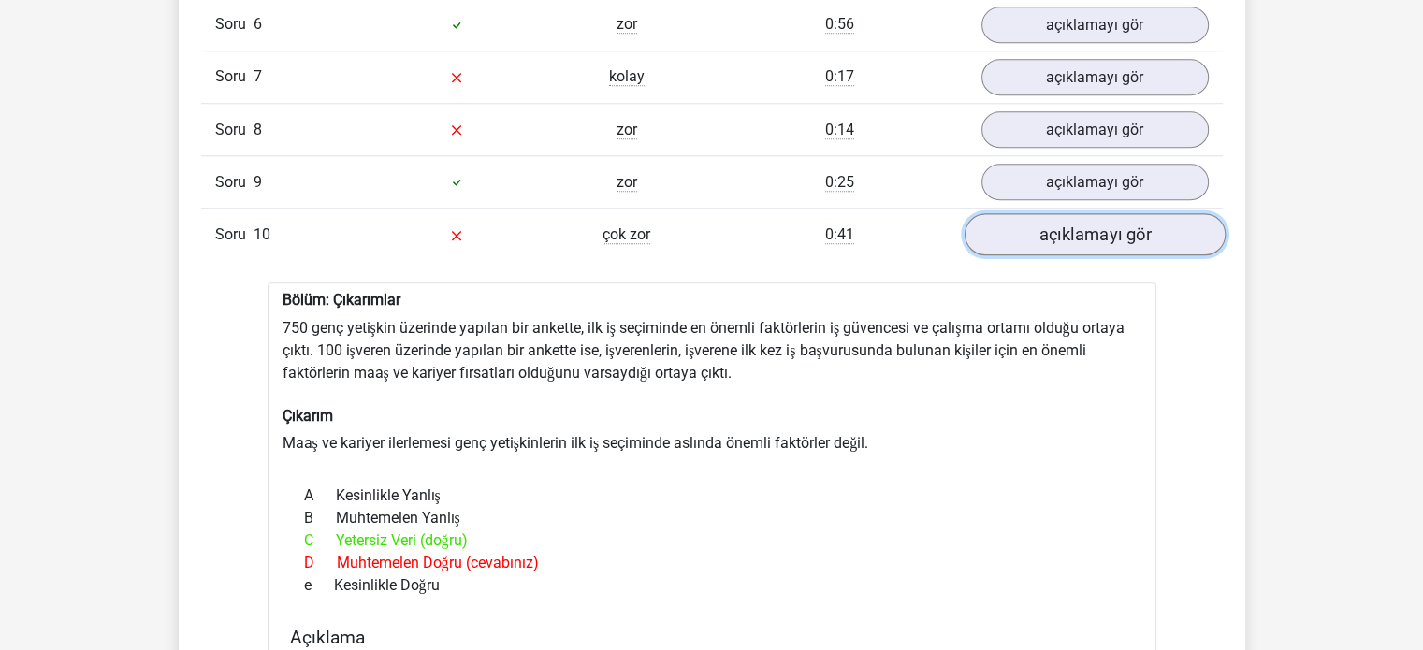
scroll to position [1826, 0]
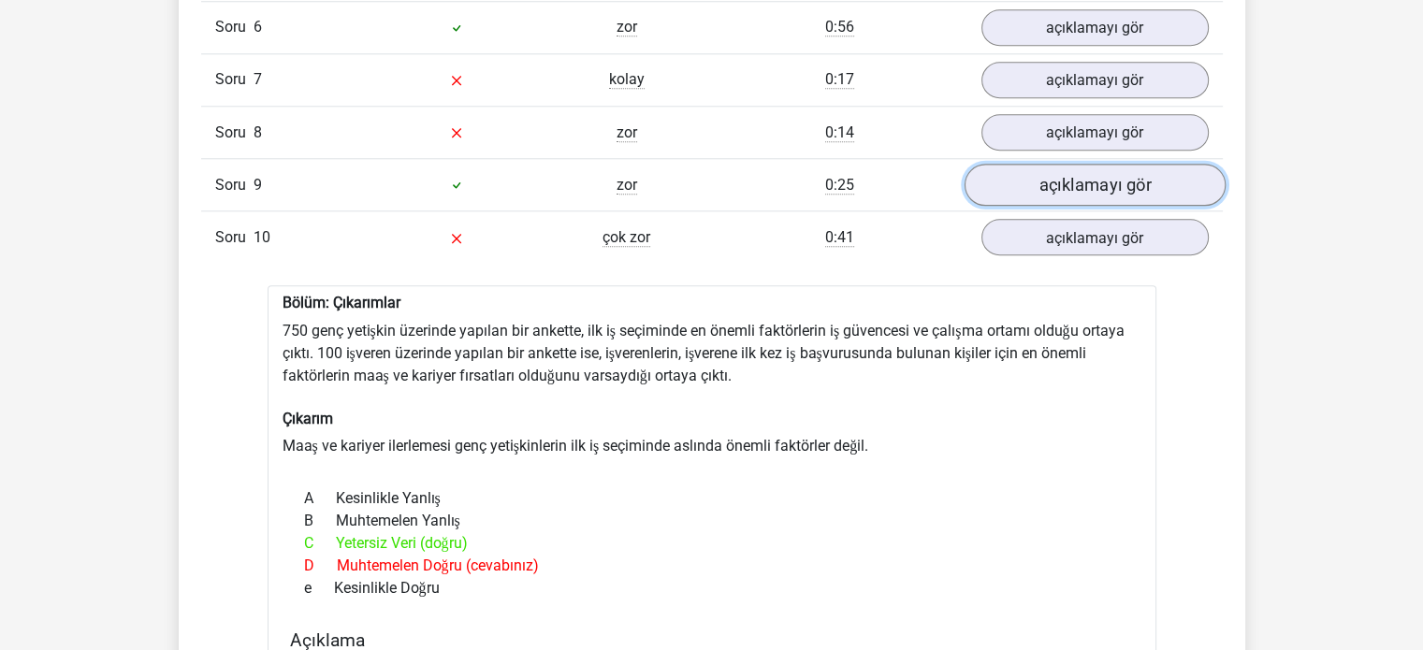
click at [1031, 206] on link "açıklamayı gör" at bounding box center [1093, 185] width 261 height 42
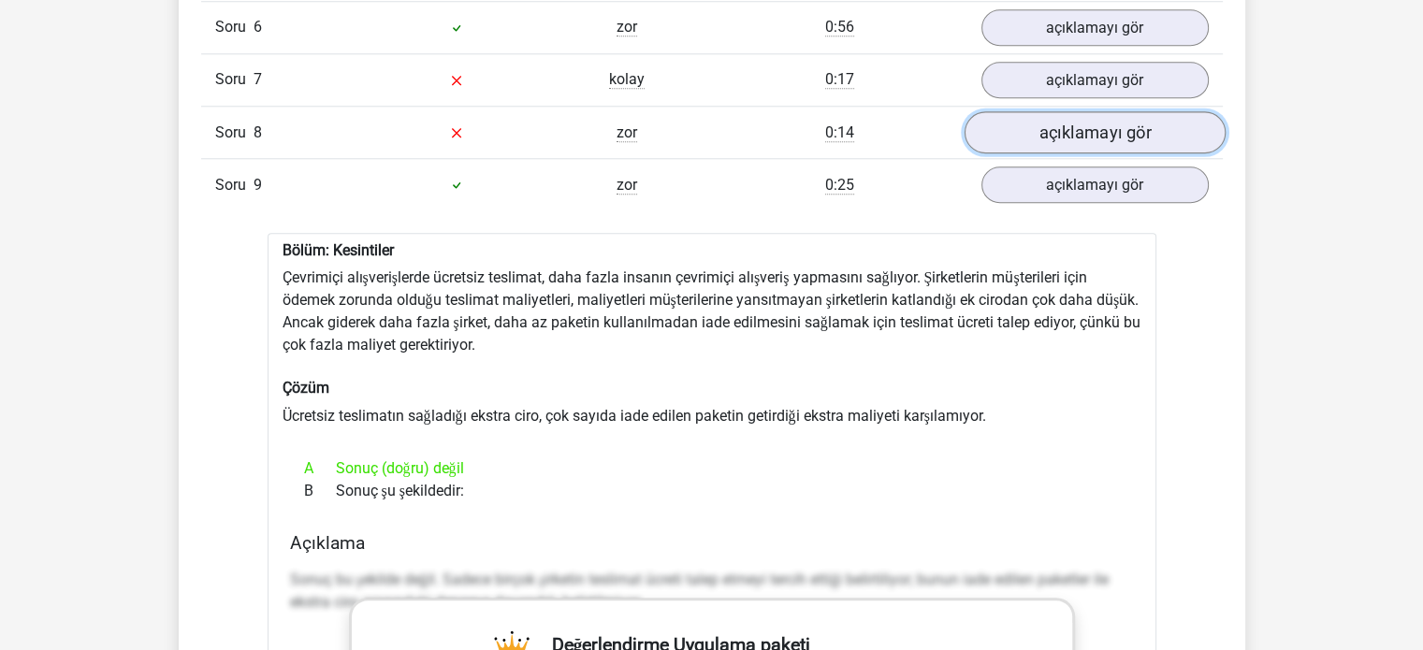
click at [1063, 143] on font "açıklamayı gör" at bounding box center [1094, 133] width 112 height 21
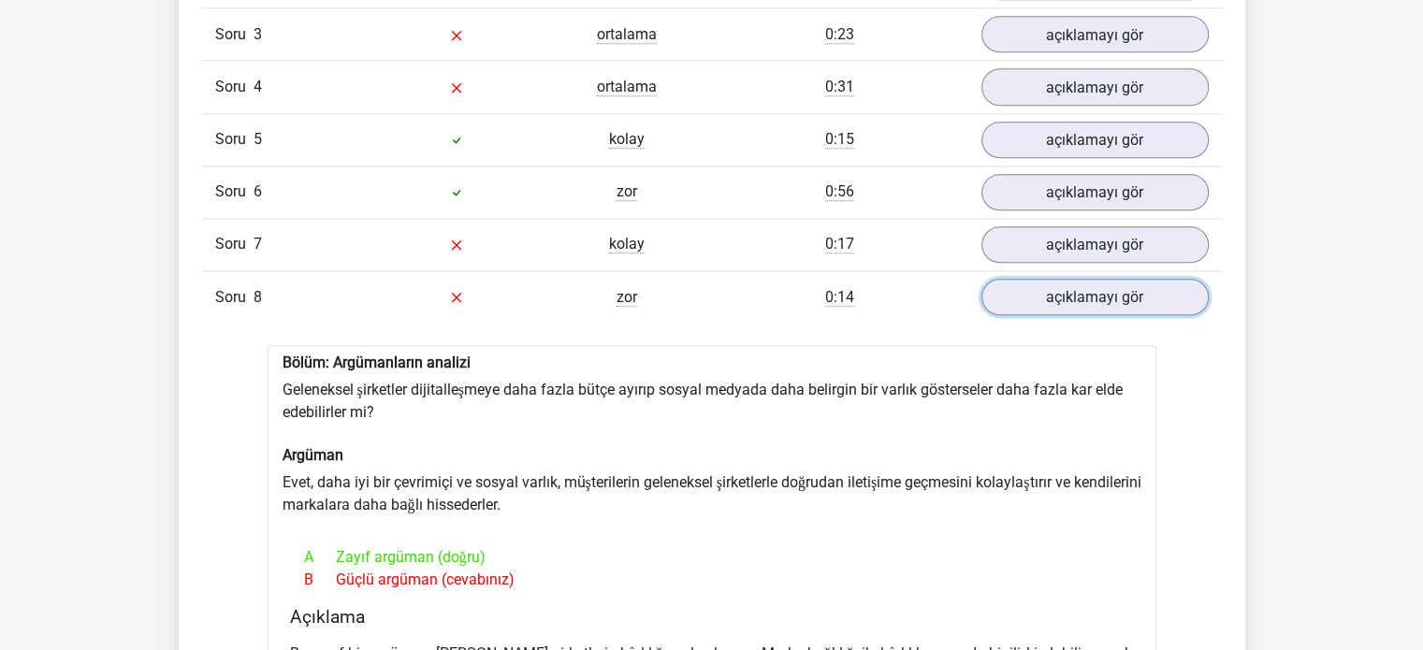
scroll to position [1645, 0]
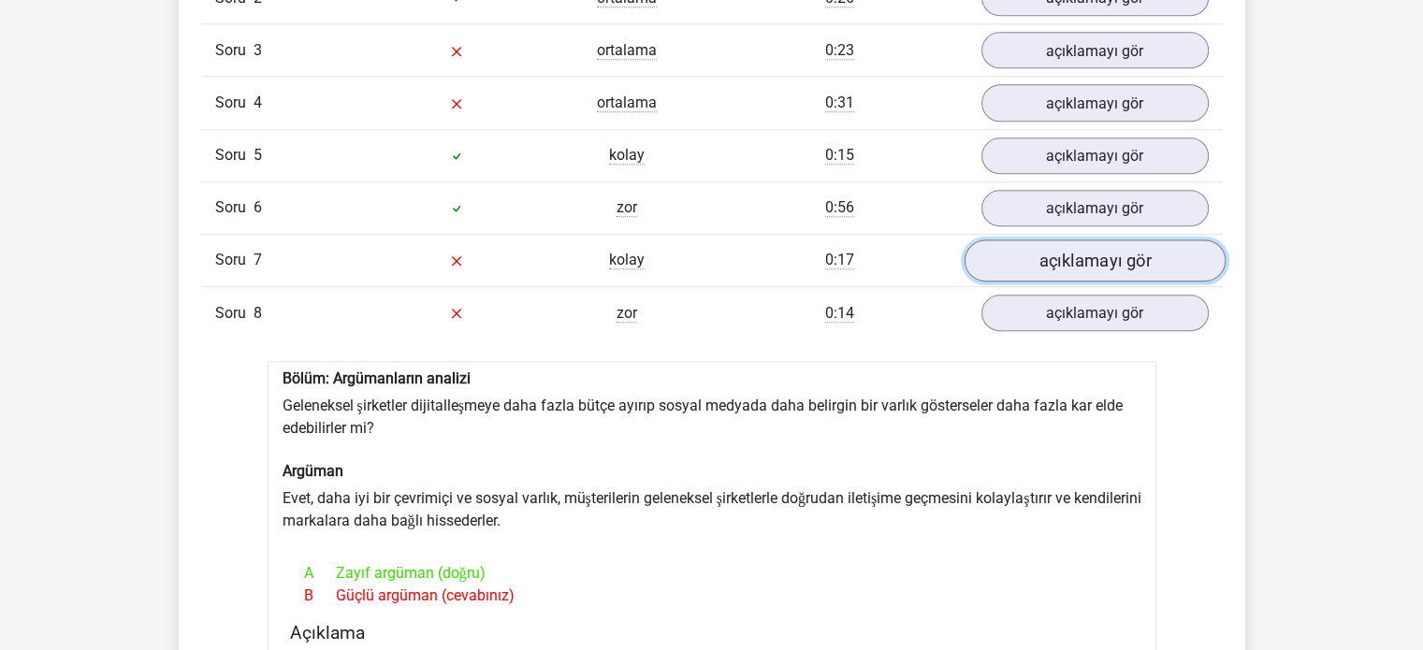
click at [1030, 282] on link "açıklamayı gör" at bounding box center [1093, 260] width 261 height 42
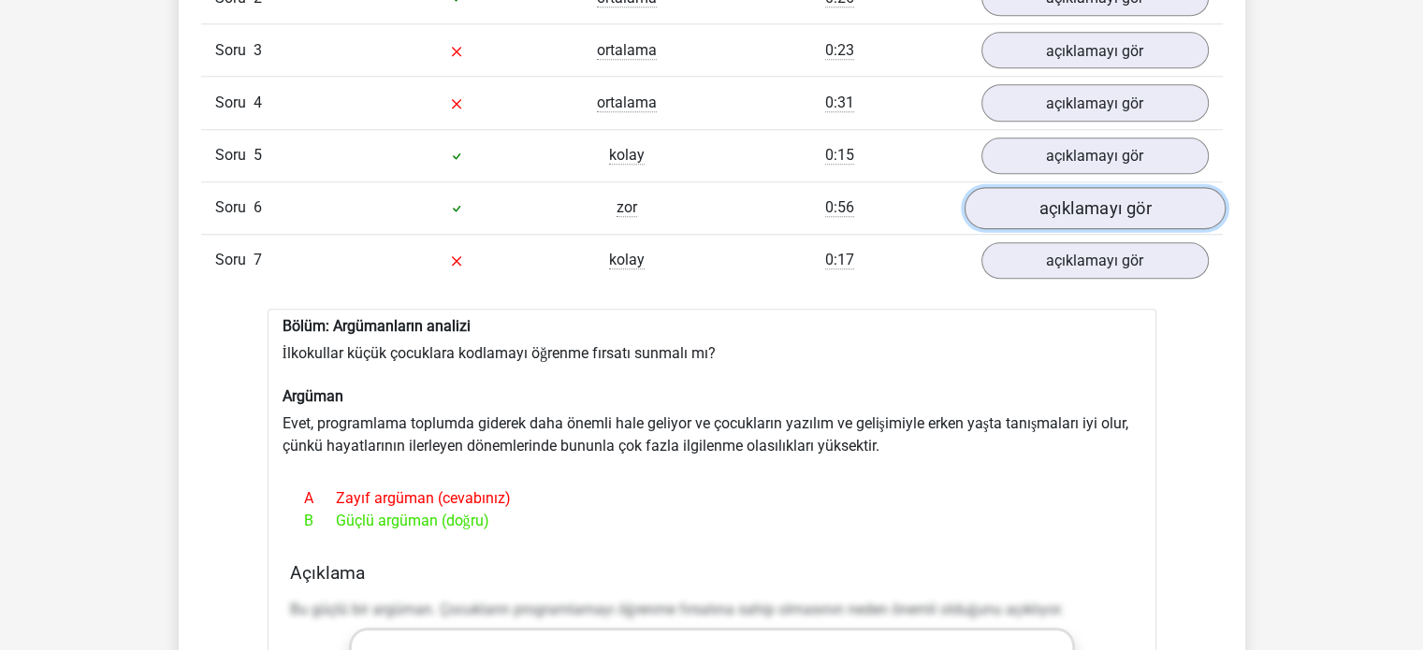
click at [1038, 214] on font "açıklamayı gör" at bounding box center [1094, 207] width 112 height 21
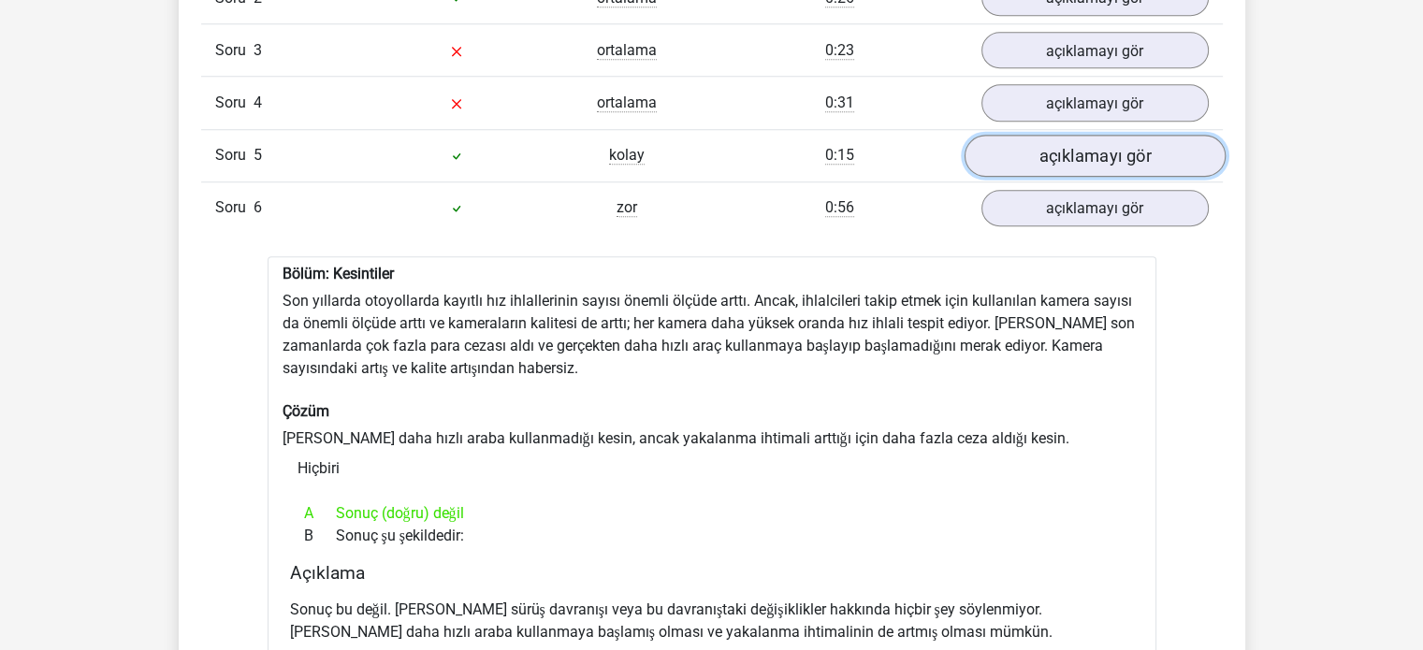
click at [1048, 166] on font "açıklamayı gör" at bounding box center [1094, 155] width 112 height 21
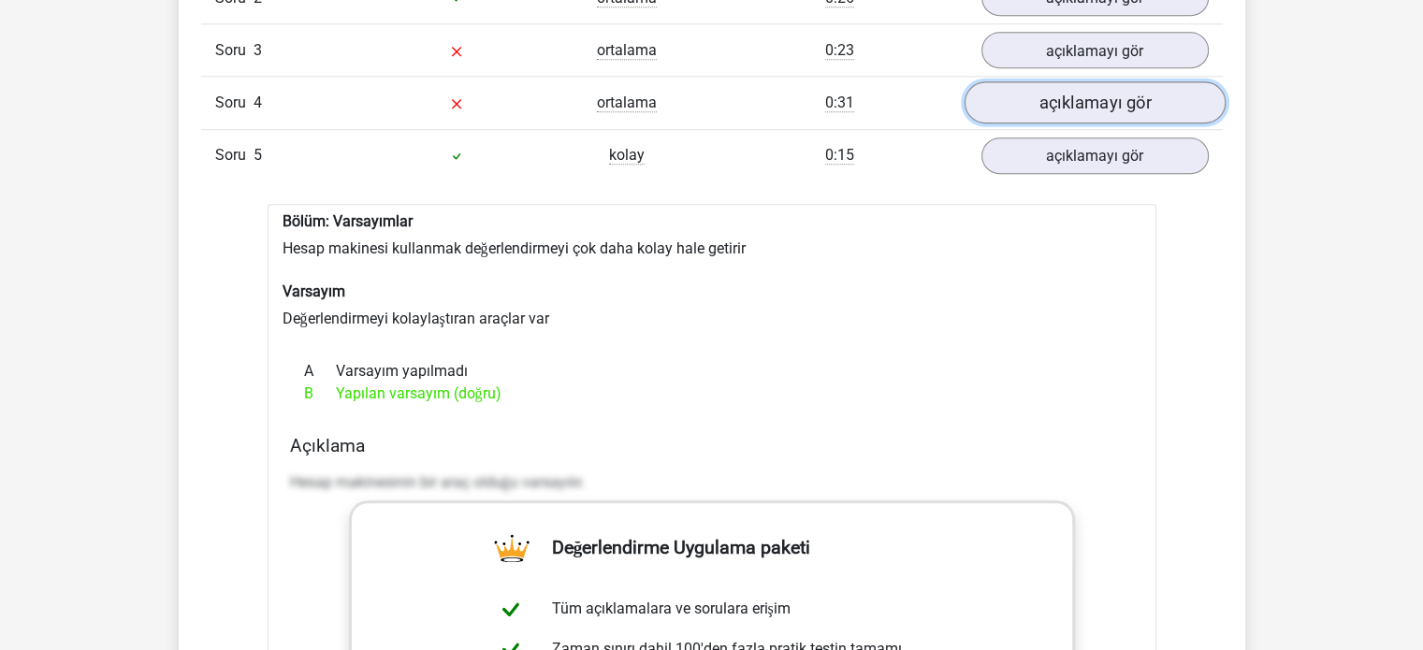
click at [1055, 113] on font "açıklamayı gör" at bounding box center [1094, 103] width 112 height 21
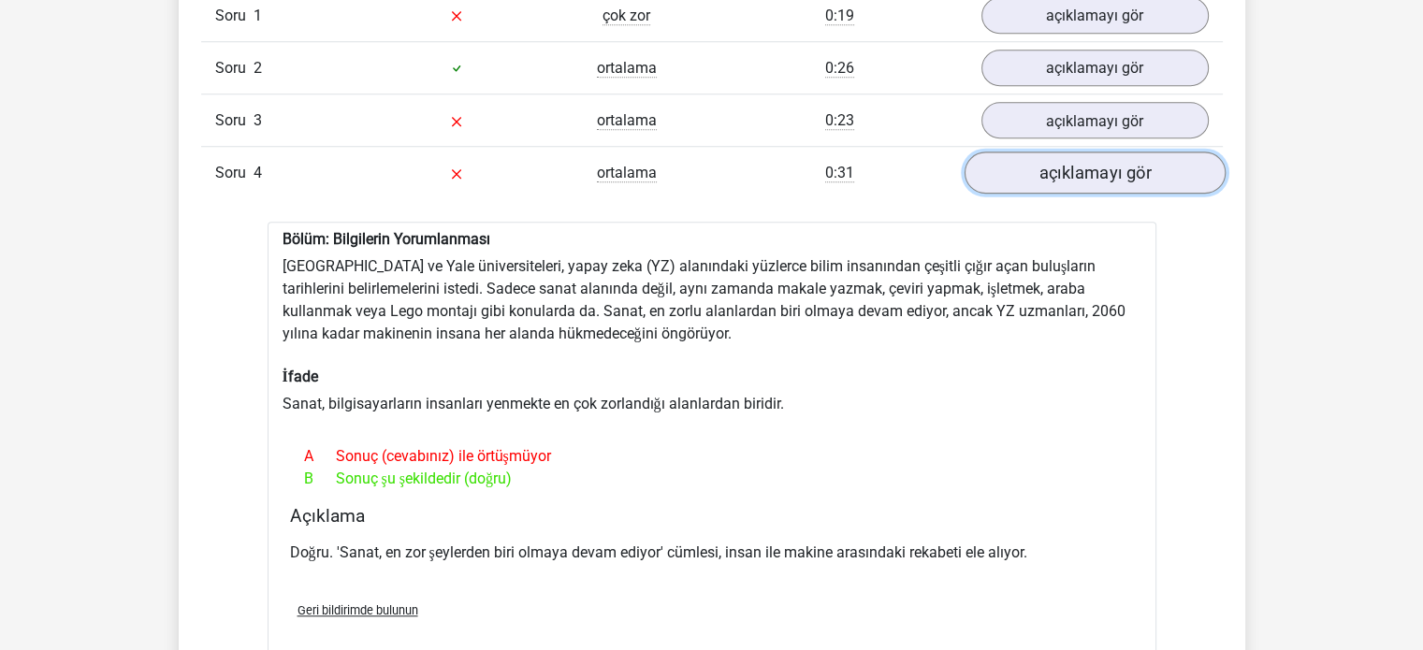
scroll to position [1570, 0]
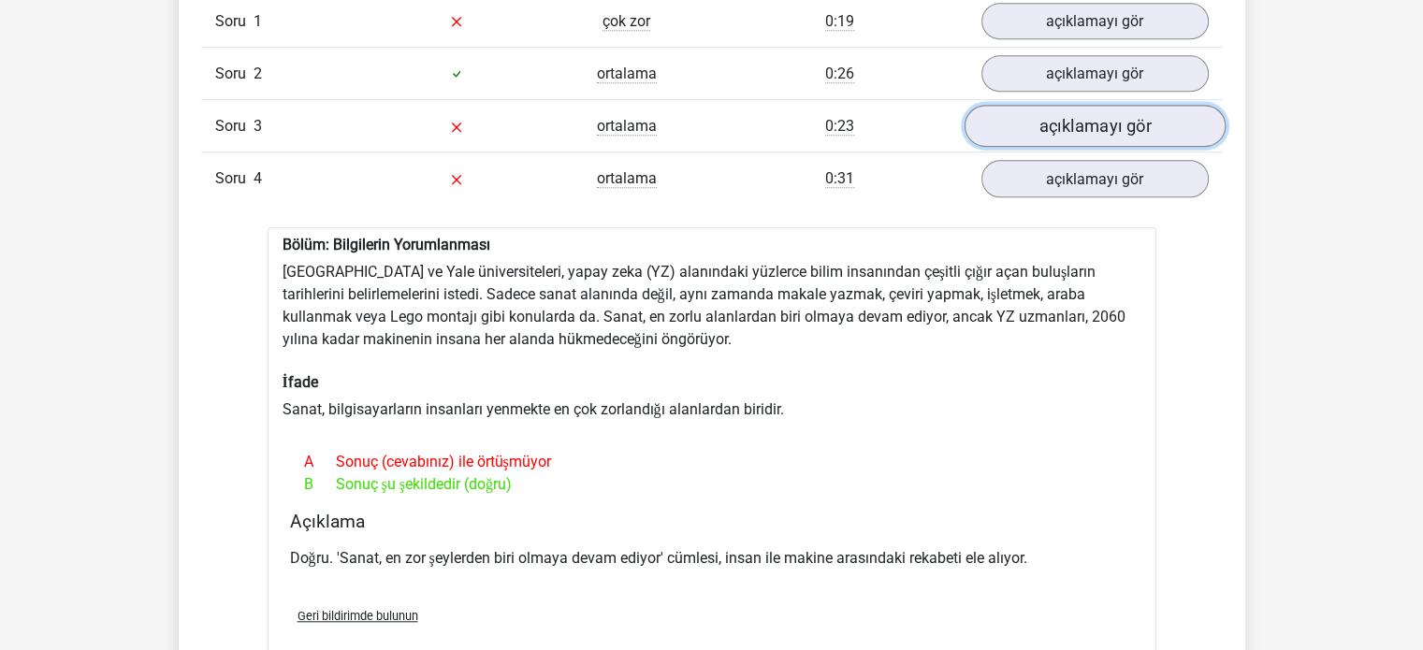
click at [1060, 137] on font "açıklamayı gör" at bounding box center [1094, 126] width 112 height 21
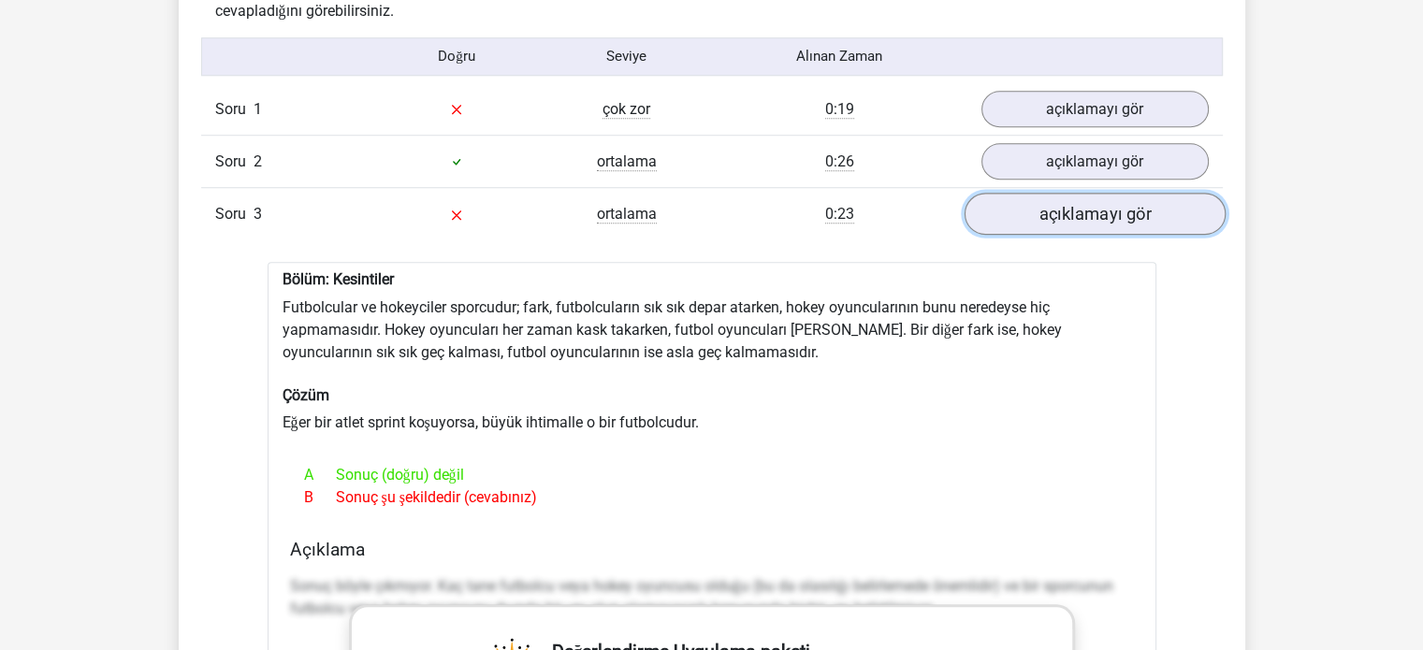
scroll to position [1477, 0]
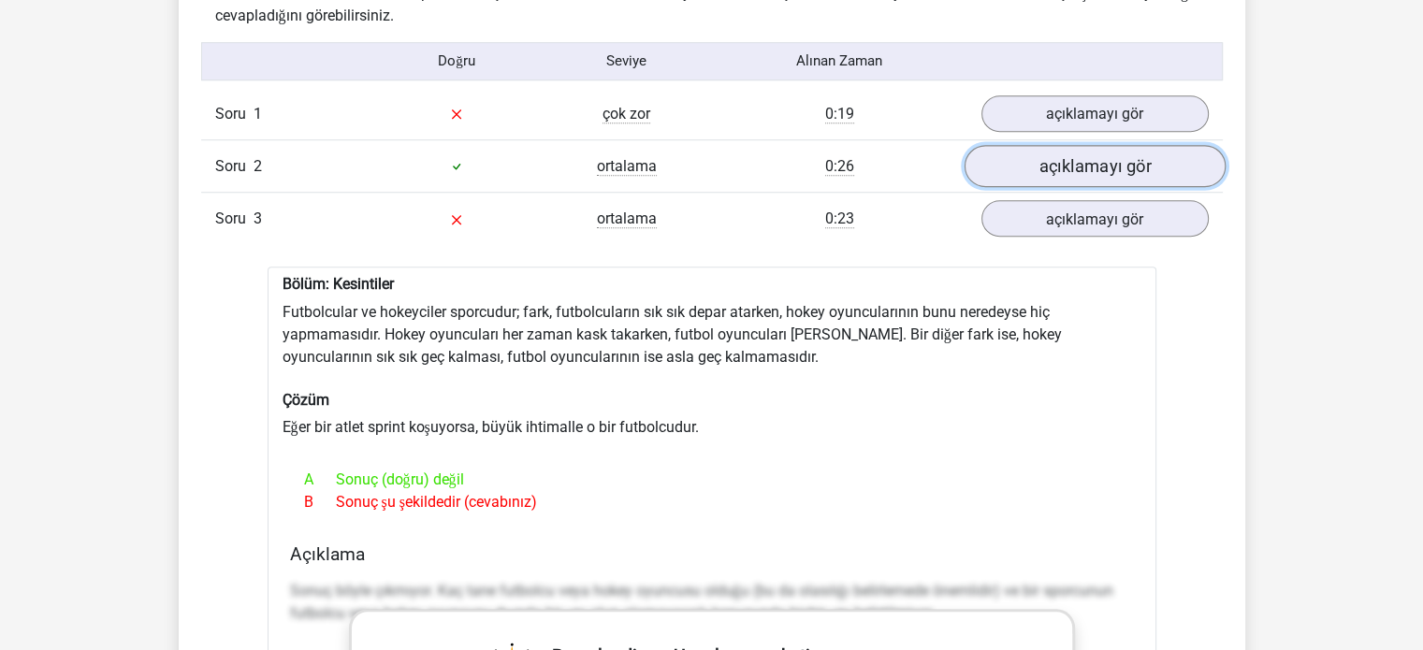
click at [1073, 177] on font "açıklamayı gör" at bounding box center [1094, 166] width 112 height 21
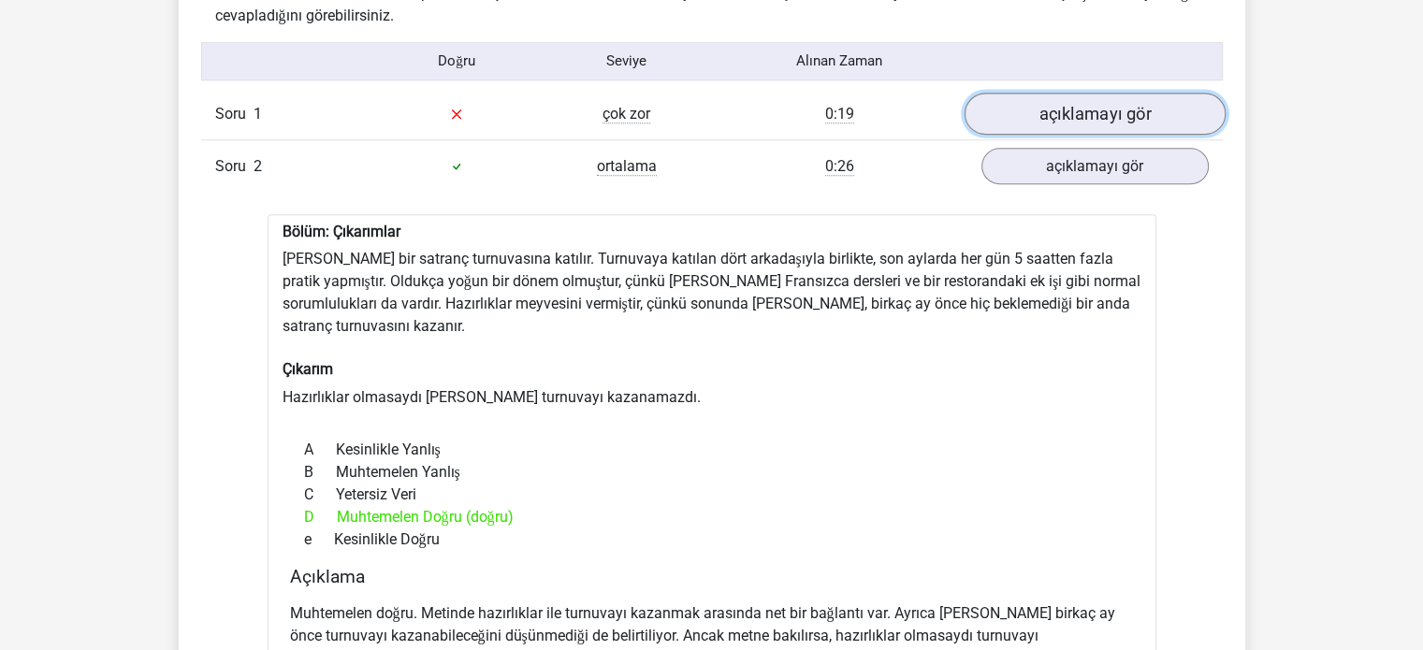
click at [1047, 114] on font "açıklamayı gör" at bounding box center [1094, 114] width 112 height 21
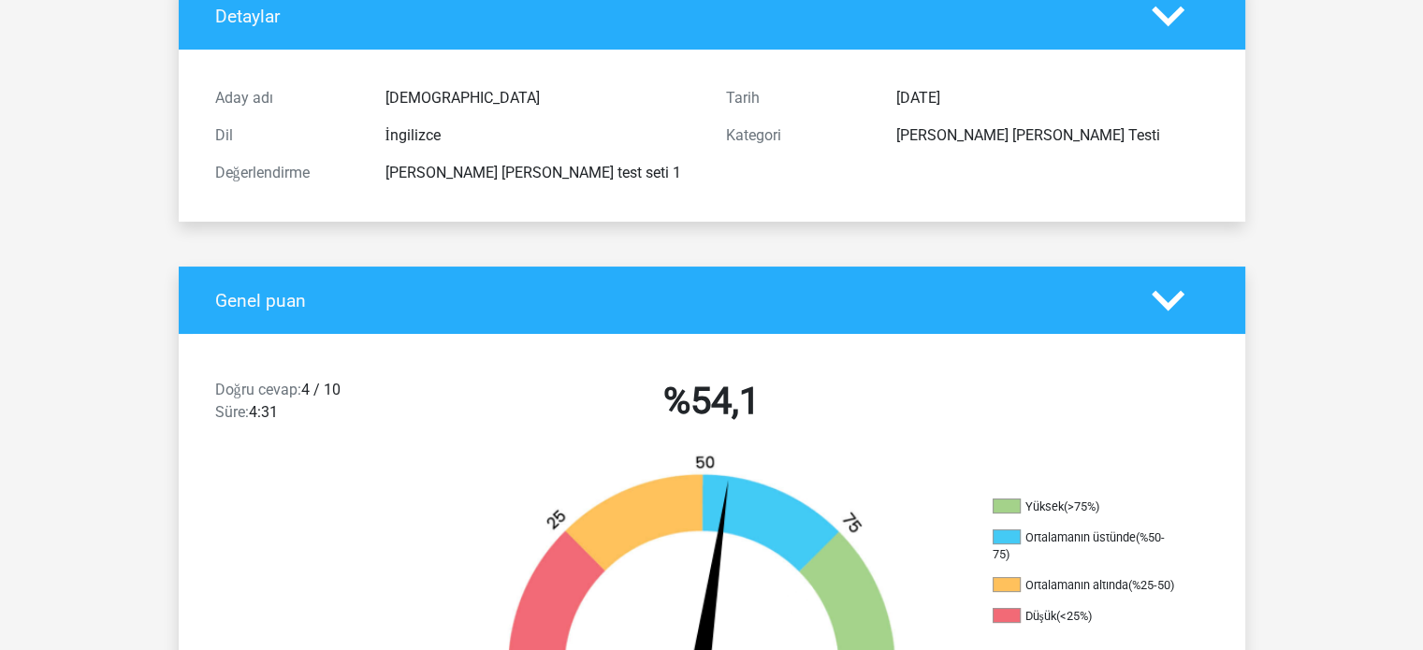
scroll to position [114, 0]
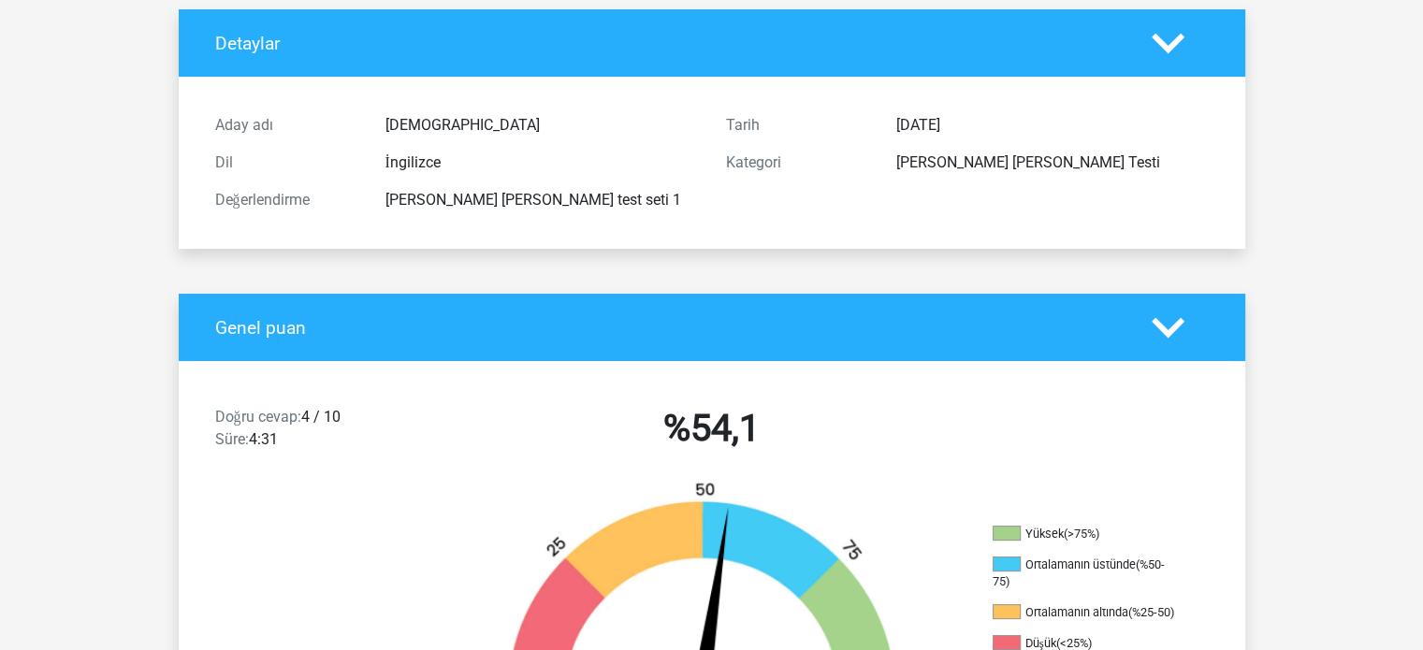
click at [817, 336] on h4 "Genel puan" at bounding box center [669, 328] width 908 height 22
